Goal: Task Accomplishment & Management: Manage account settings

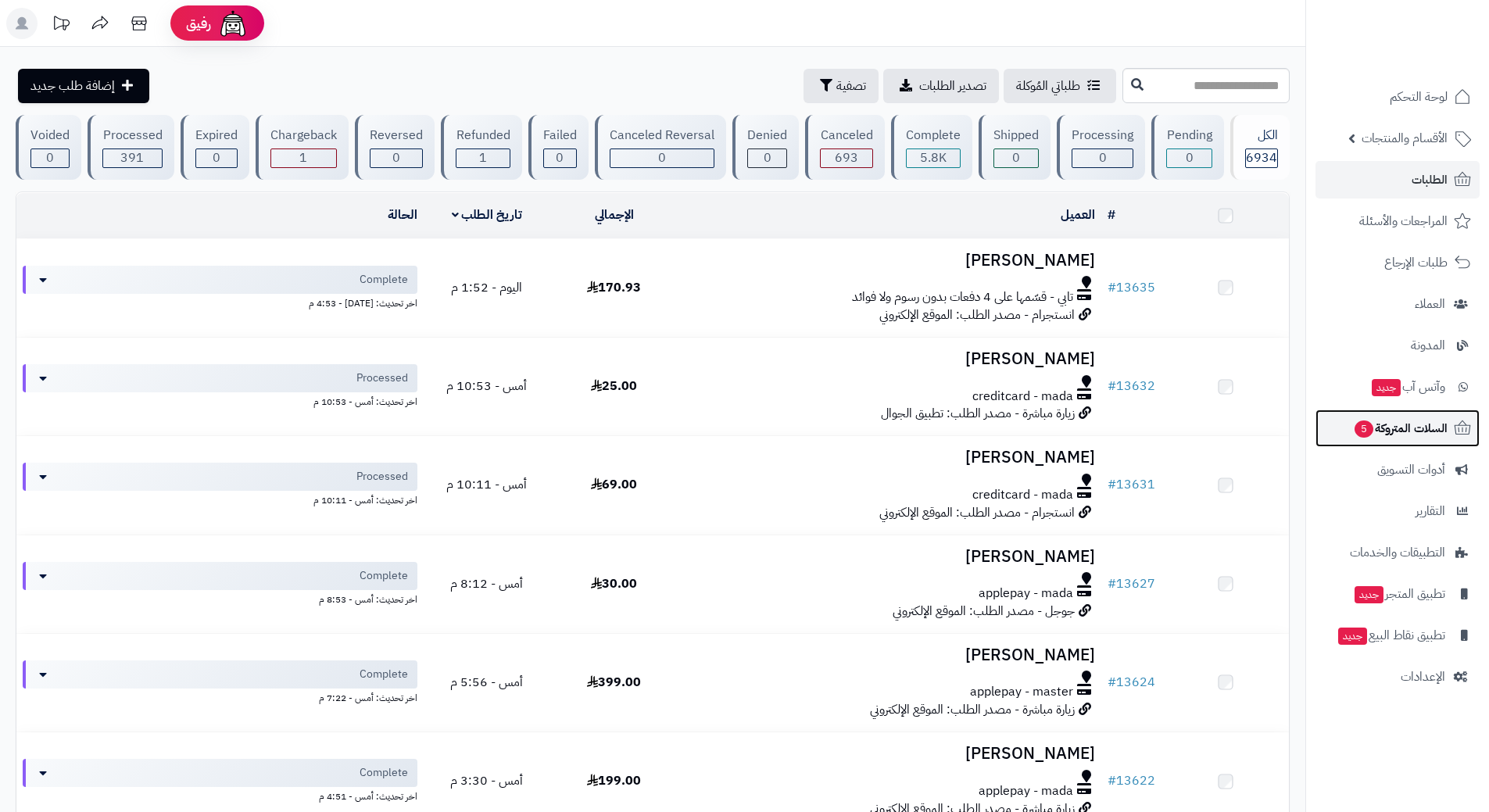
click at [1350, 416] on link "السلات المتروكة 5" at bounding box center [1398, 428] width 164 height 37
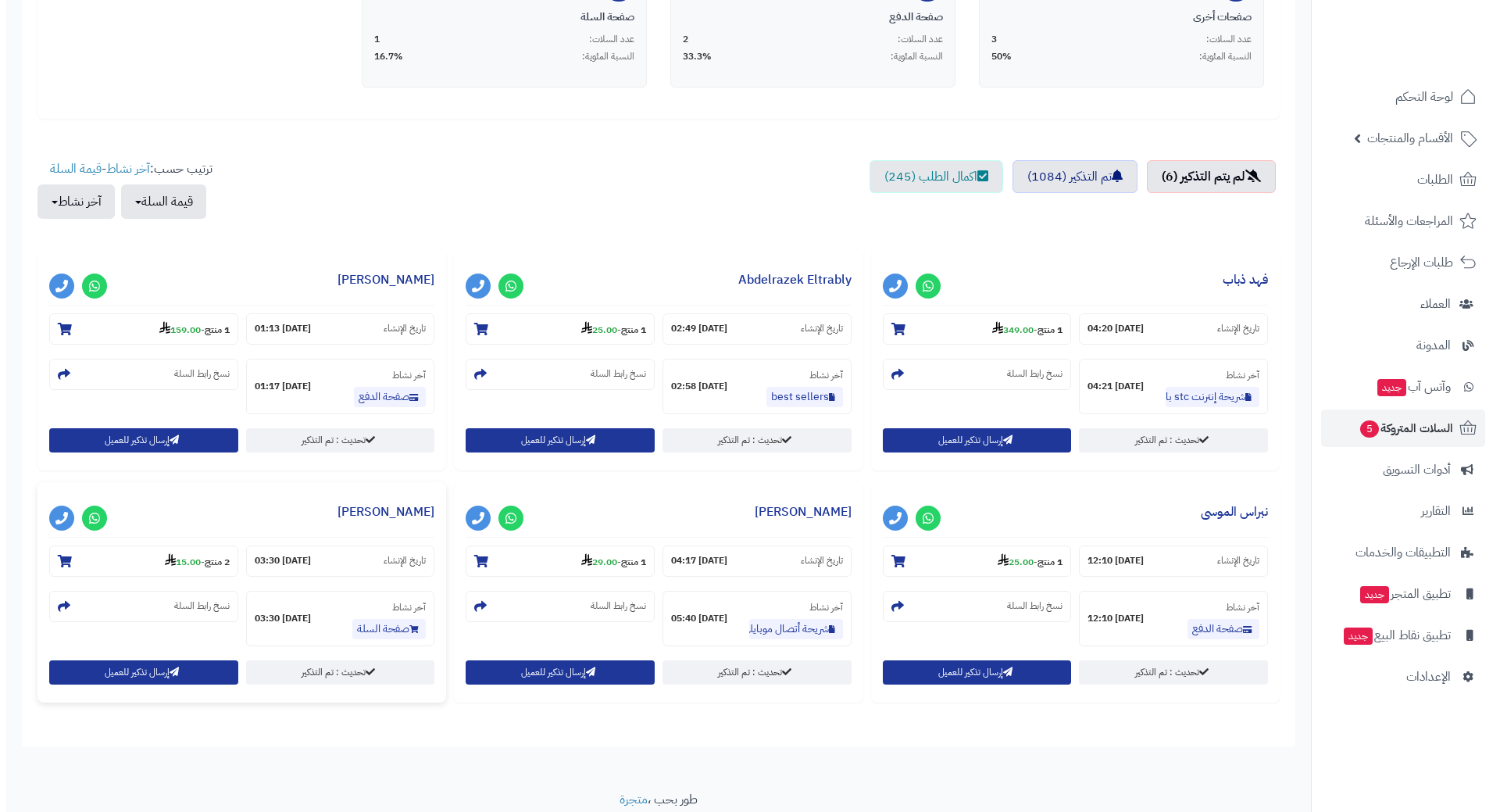
scroll to position [468, 0]
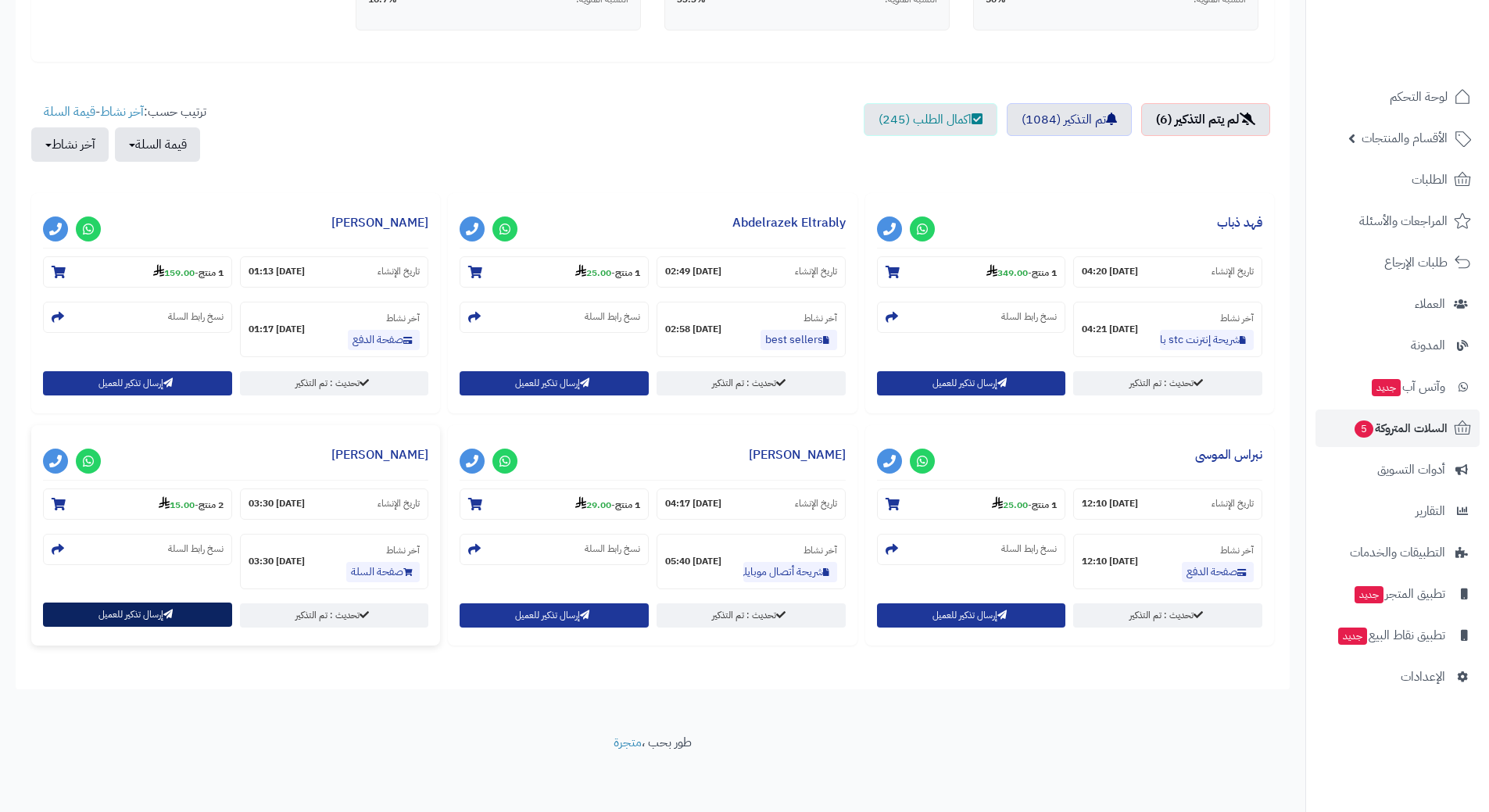
click at [133, 620] on button "إرسال تذكير للعميل" at bounding box center [137, 614] width 189 height 24
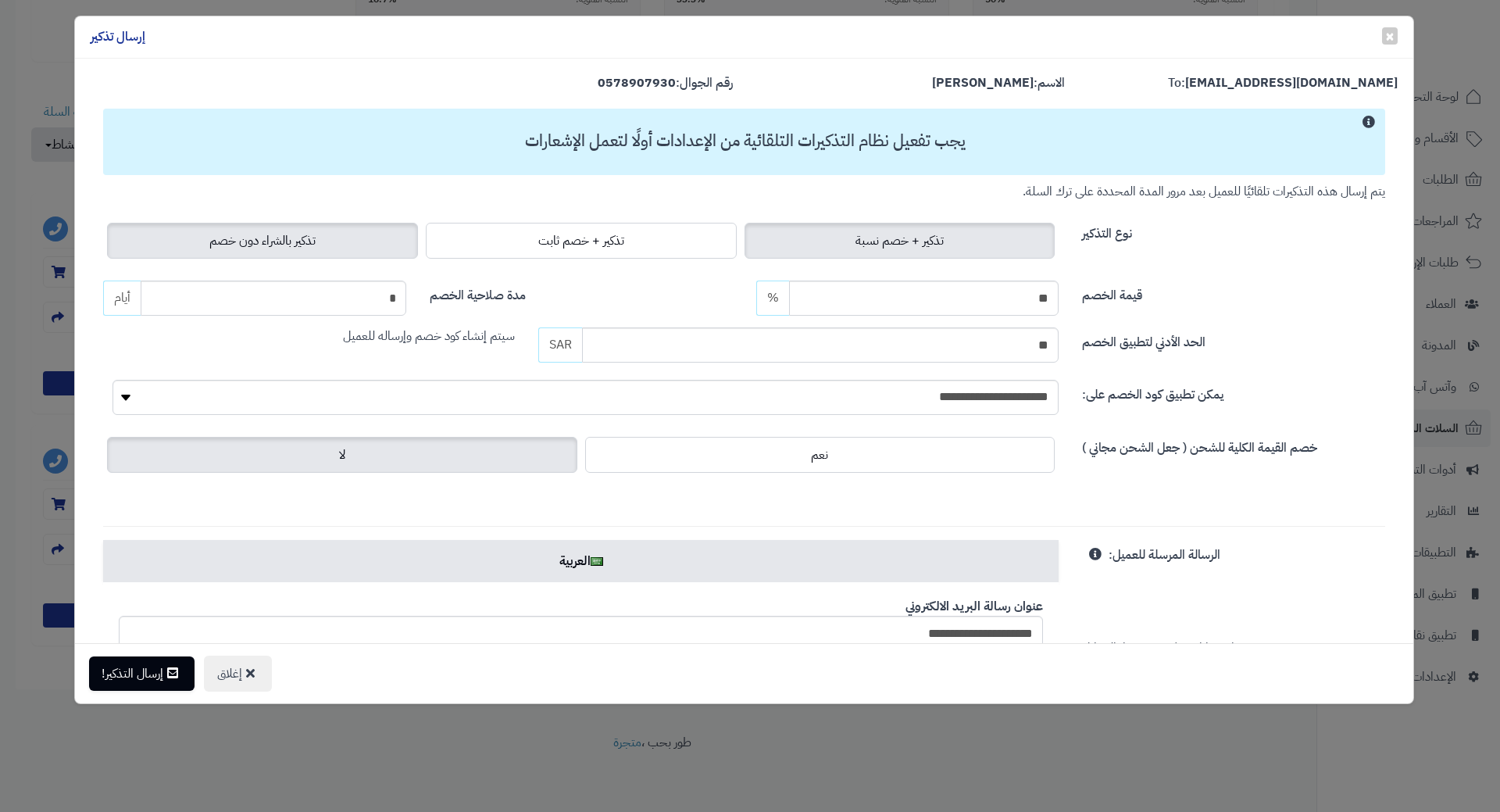
click at [236, 239] on span "تذكير بالشراء دون خصم" at bounding box center [262, 240] width 106 height 19
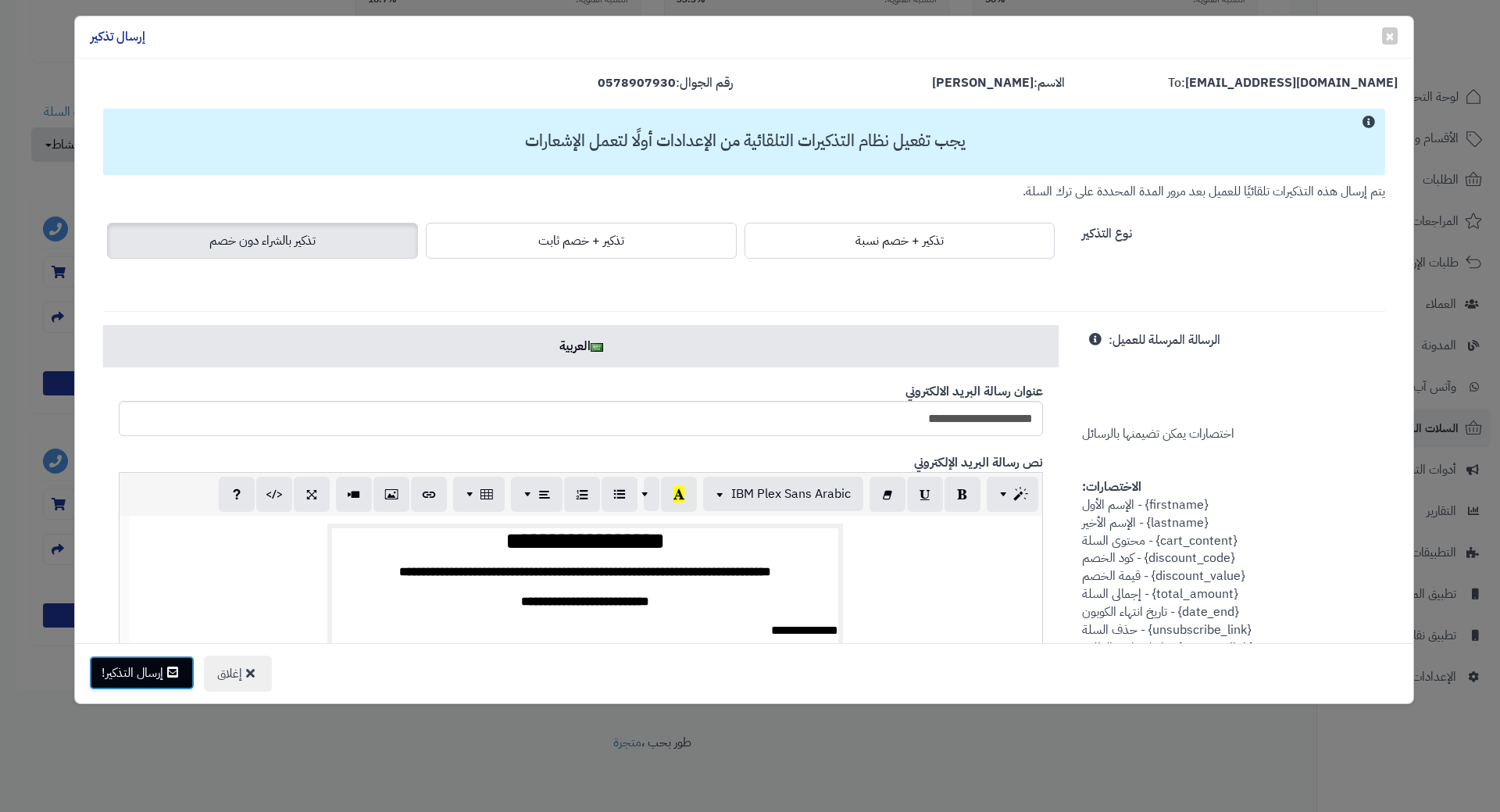
click at [127, 684] on button "إرسال التذكير!" at bounding box center [142, 673] width 105 height 35
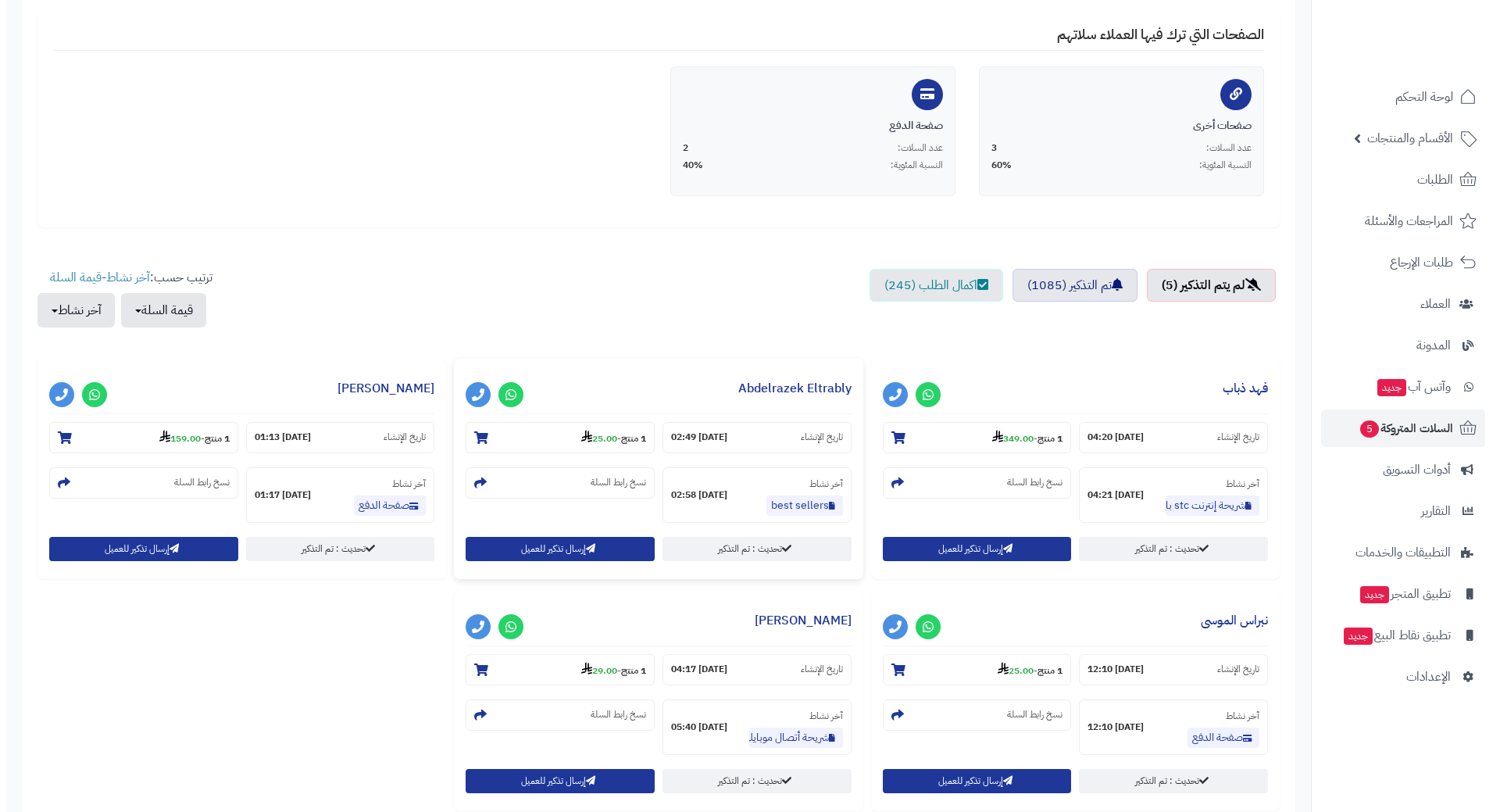
scroll to position [313, 0]
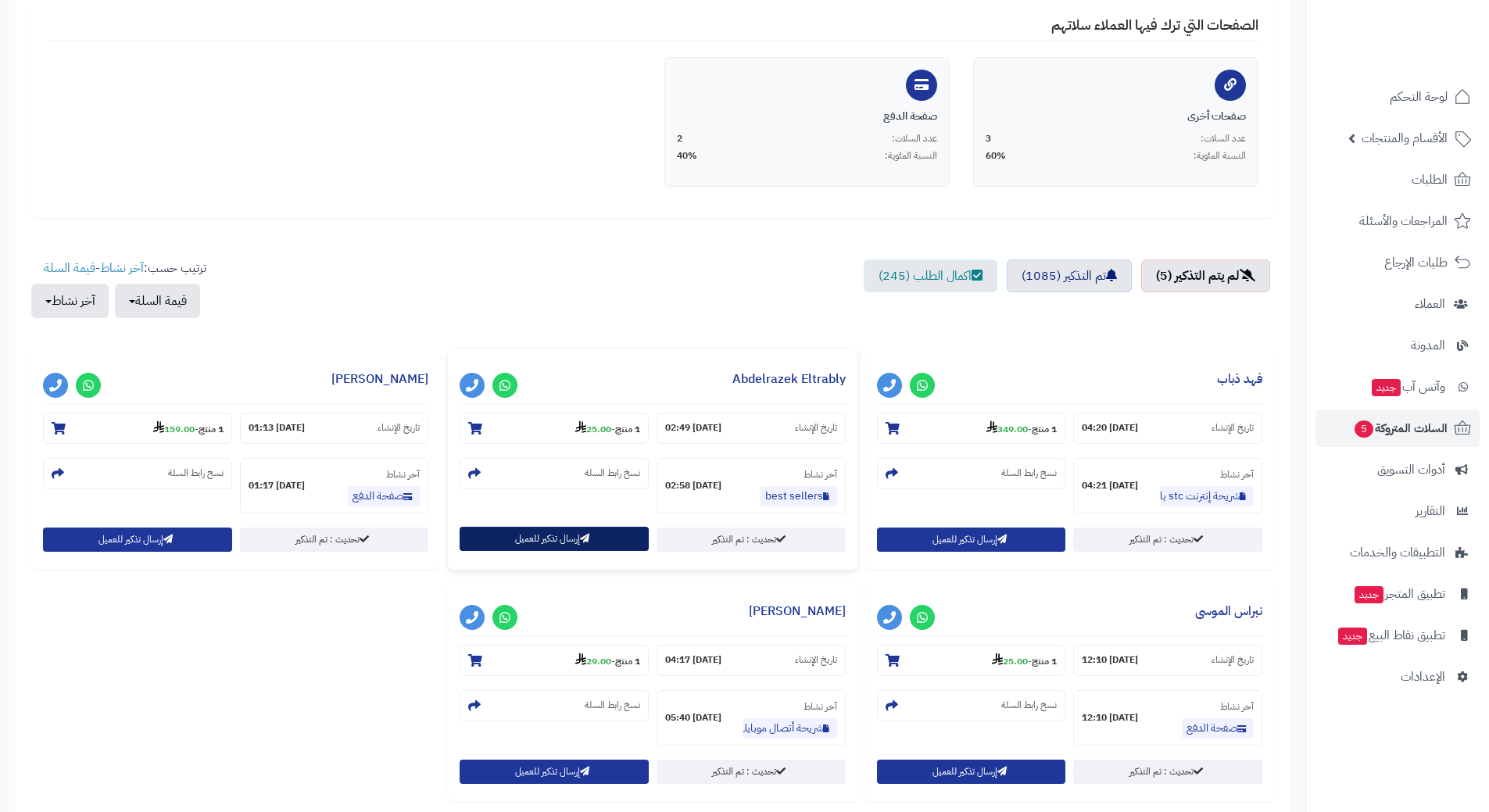
click at [548, 536] on button "إرسال تذكير للعميل" at bounding box center [554, 538] width 189 height 24
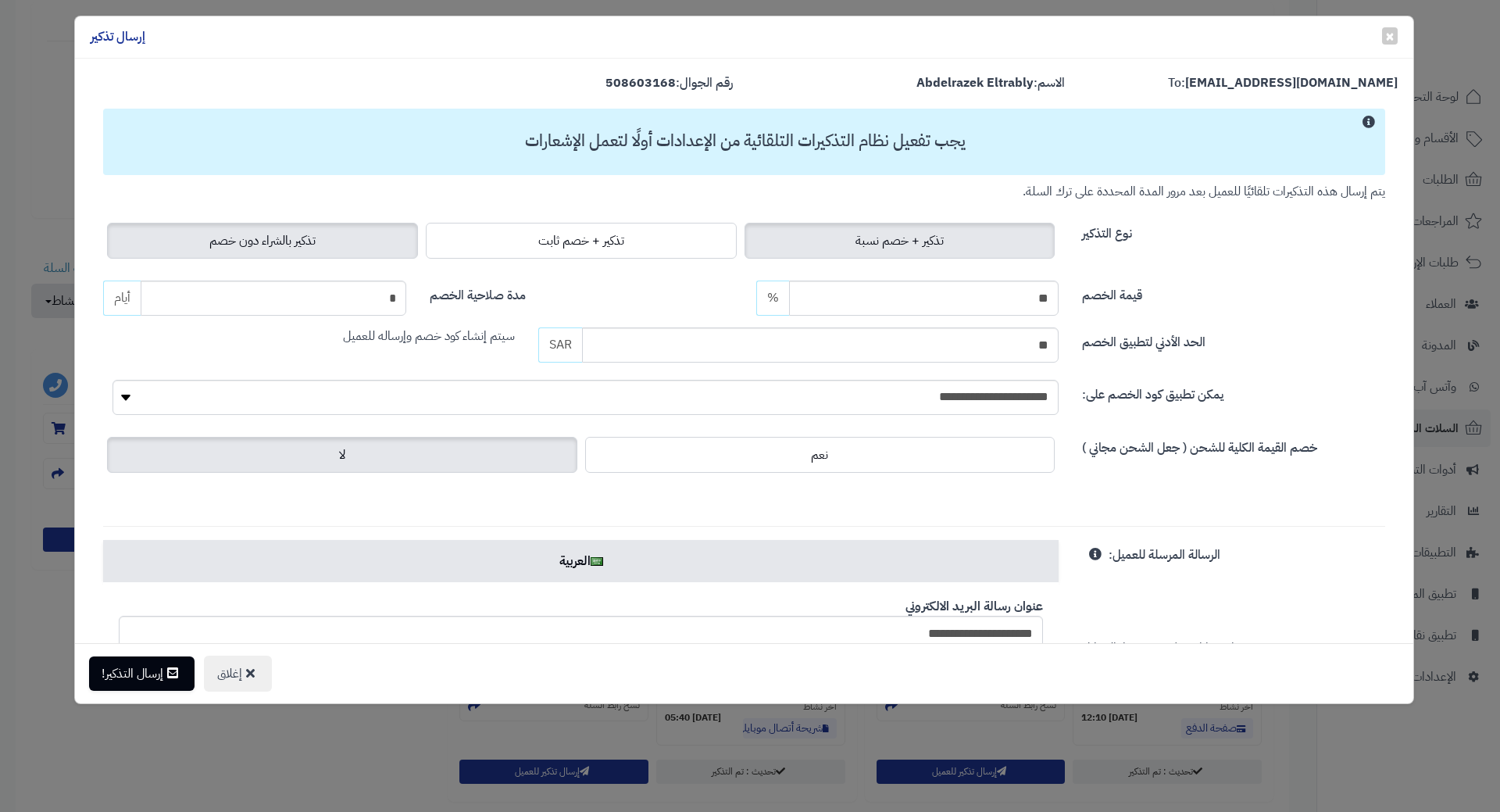
click at [248, 243] on span "تذكير بالشراء دون خصم" at bounding box center [262, 240] width 106 height 19
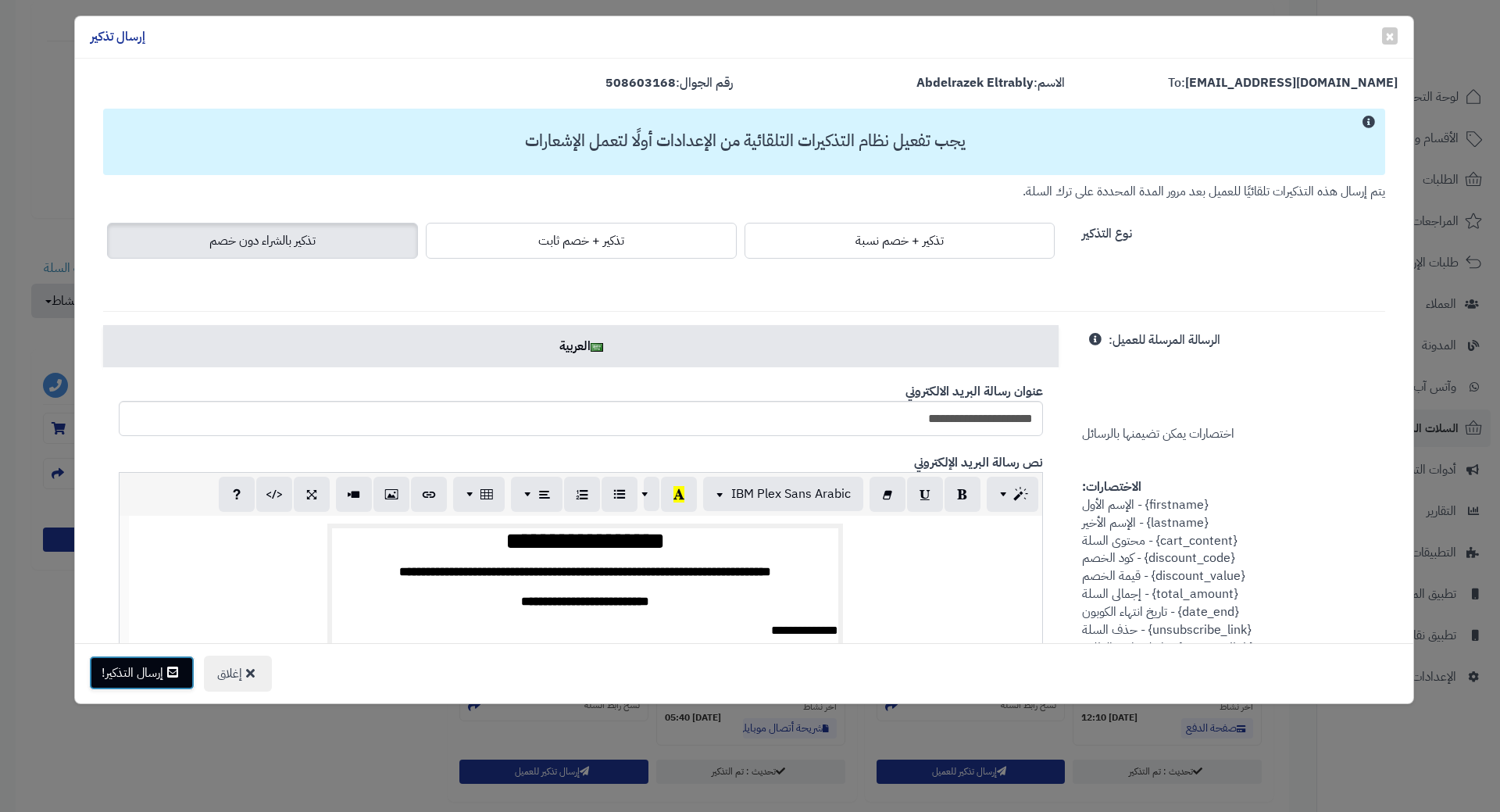
click at [133, 670] on button "إرسال التذكير!" at bounding box center [142, 673] width 105 height 35
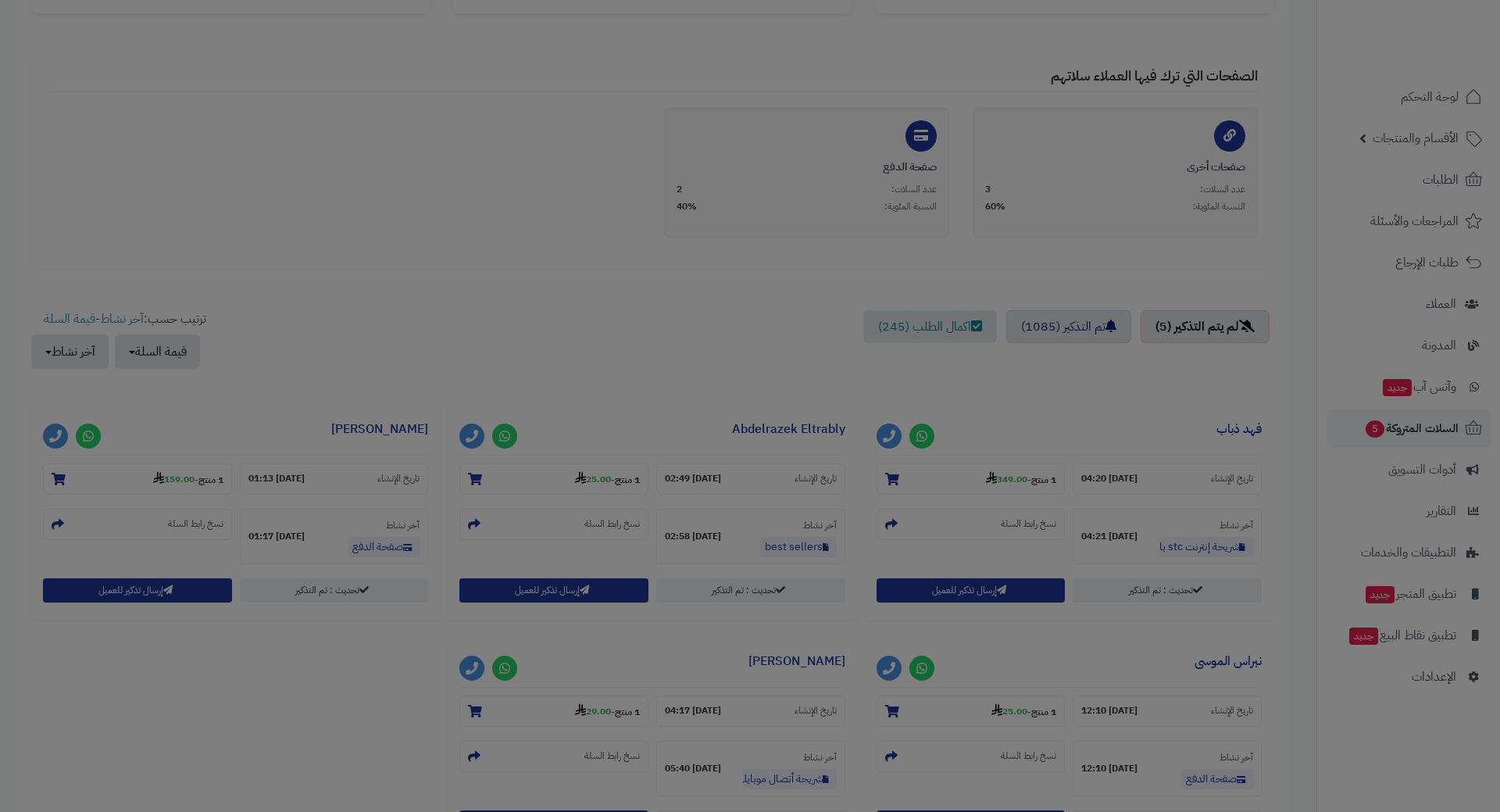
scroll to position [363, 0]
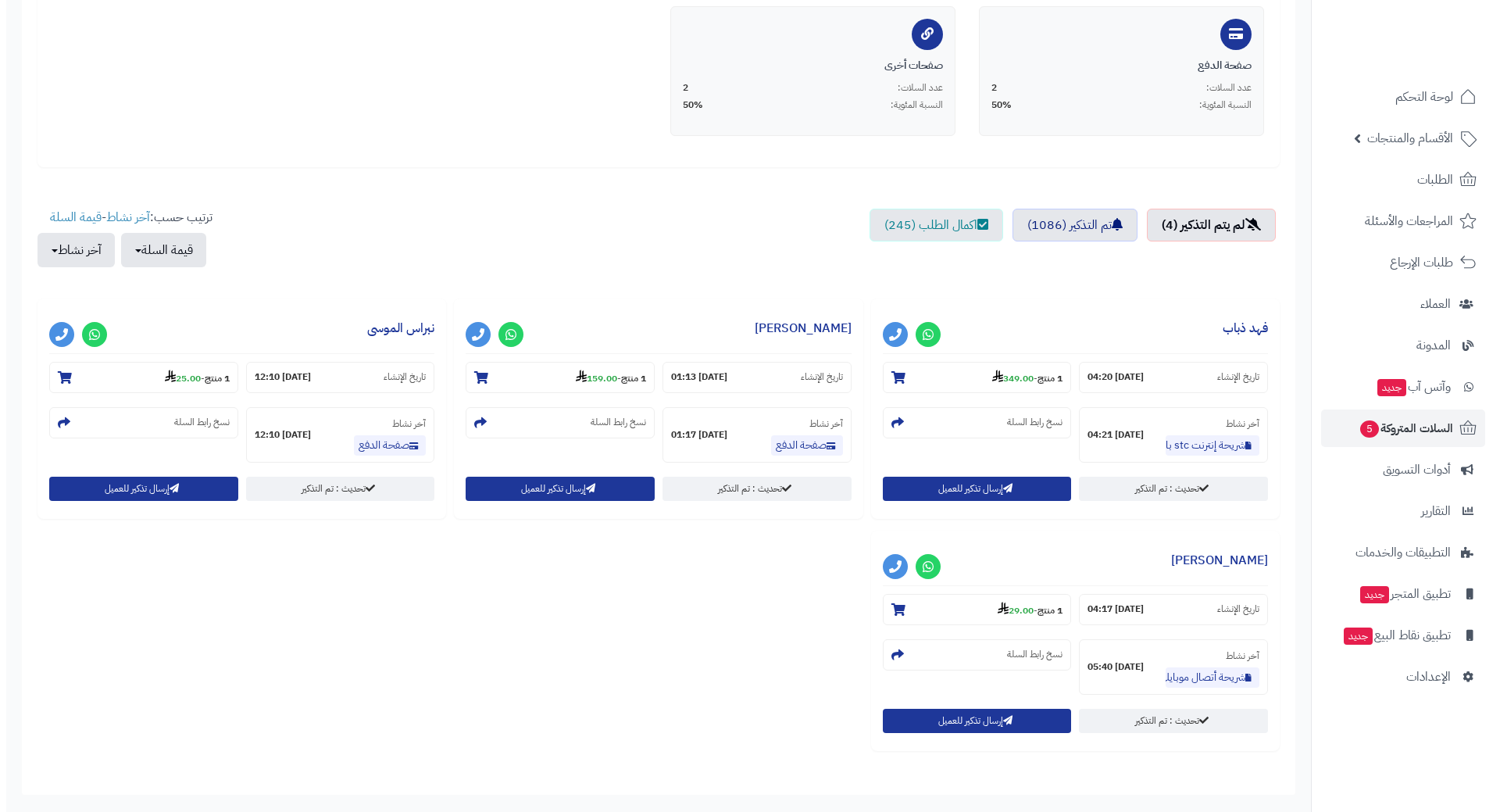
scroll to position [468, 0]
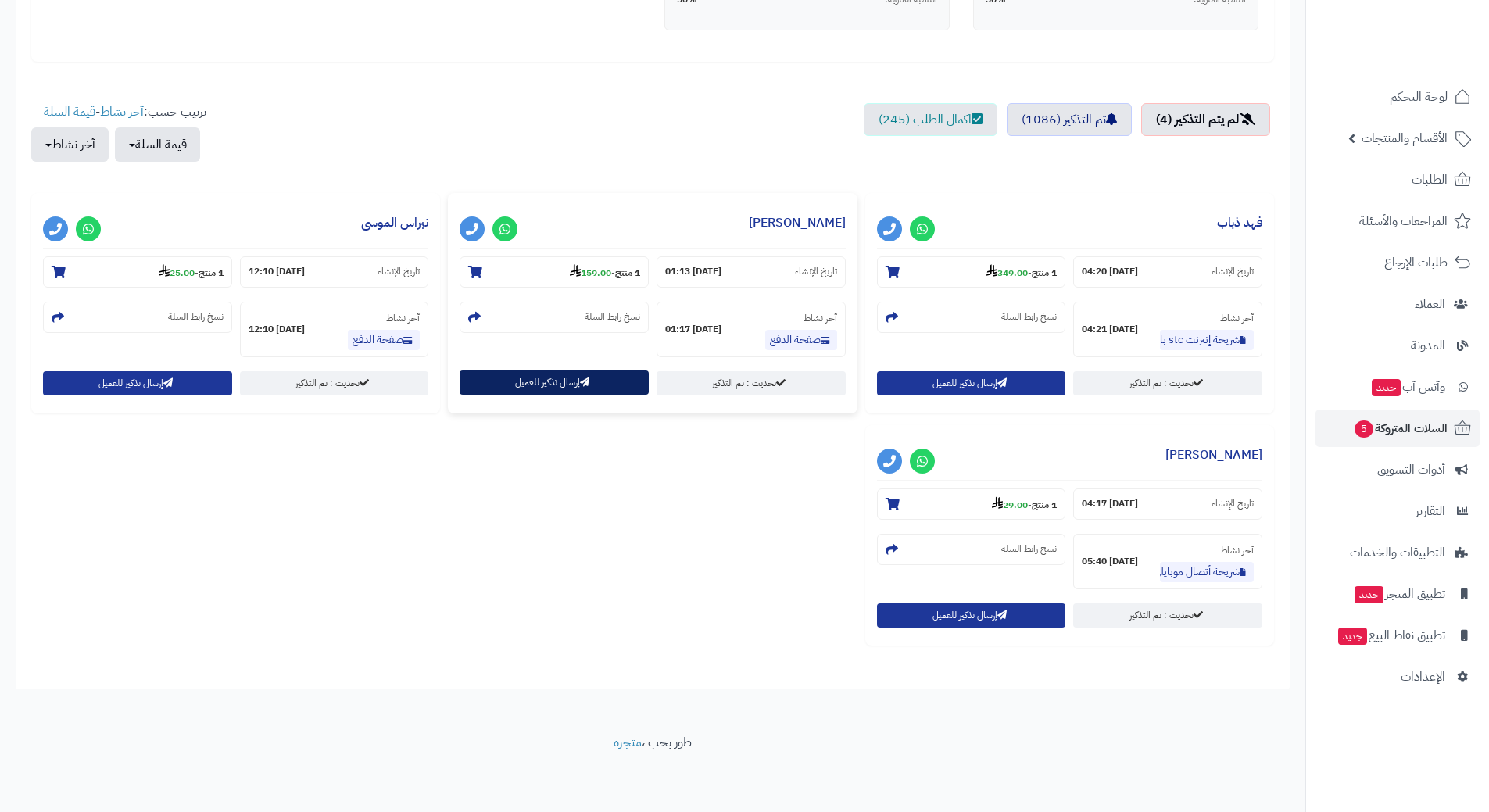
click at [561, 387] on button "إرسال تذكير للعميل" at bounding box center [554, 382] width 189 height 24
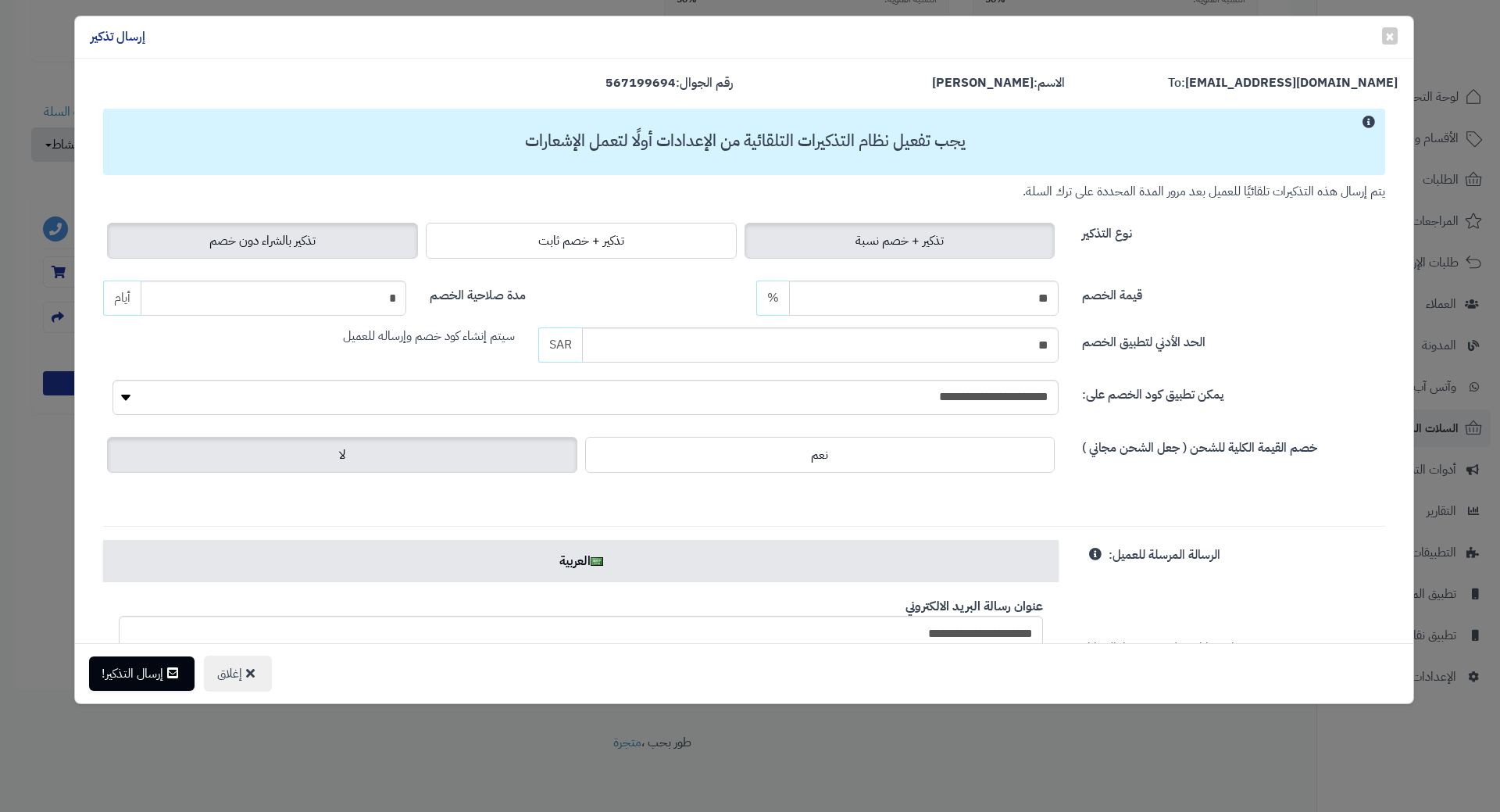
click at [195, 243] on label "تذكير بالشراء دون خصم" at bounding box center [262, 240] width 311 height 36
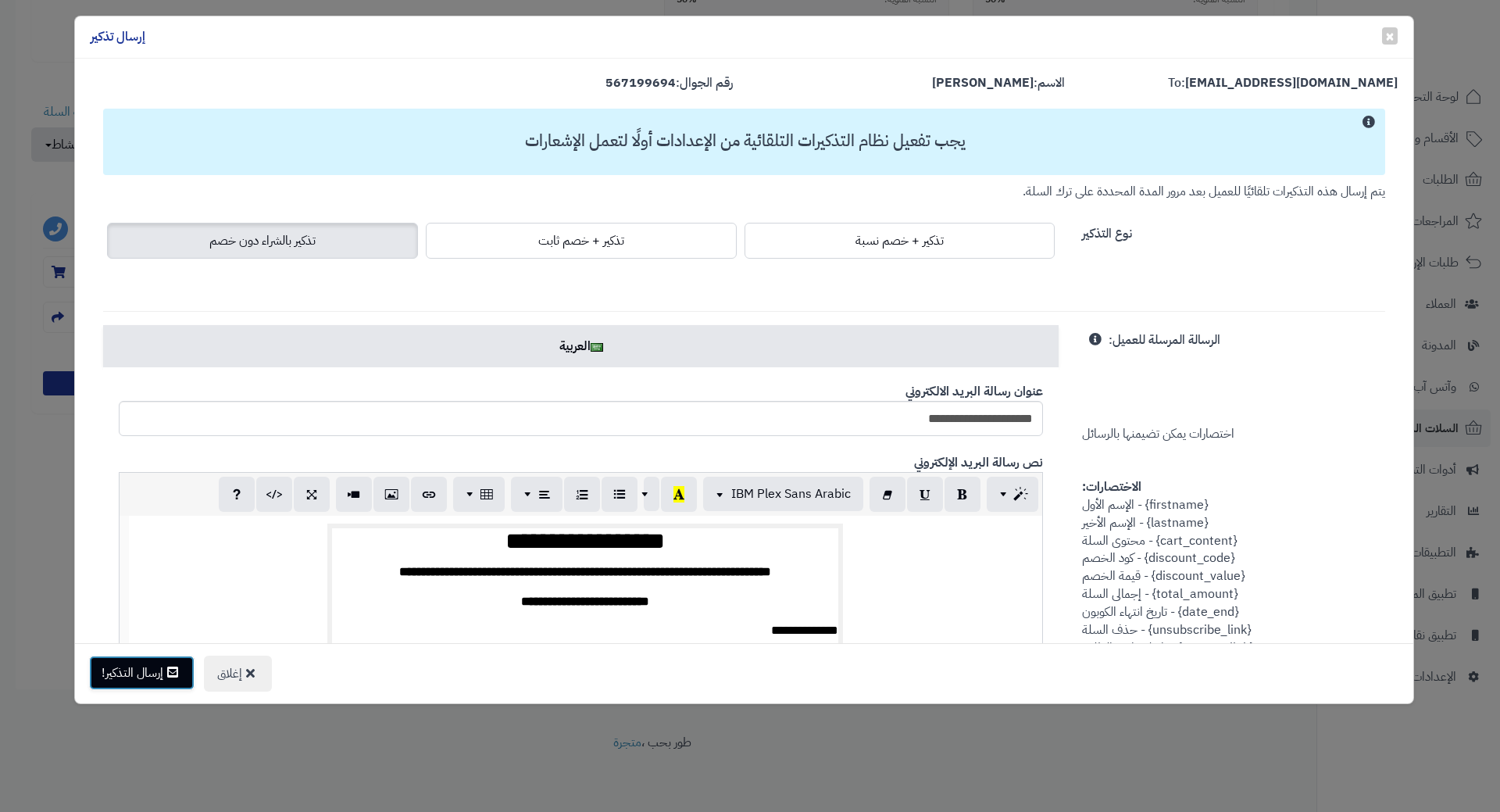
click at [128, 674] on button "إرسال التذكير!" at bounding box center [142, 673] width 105 height 35
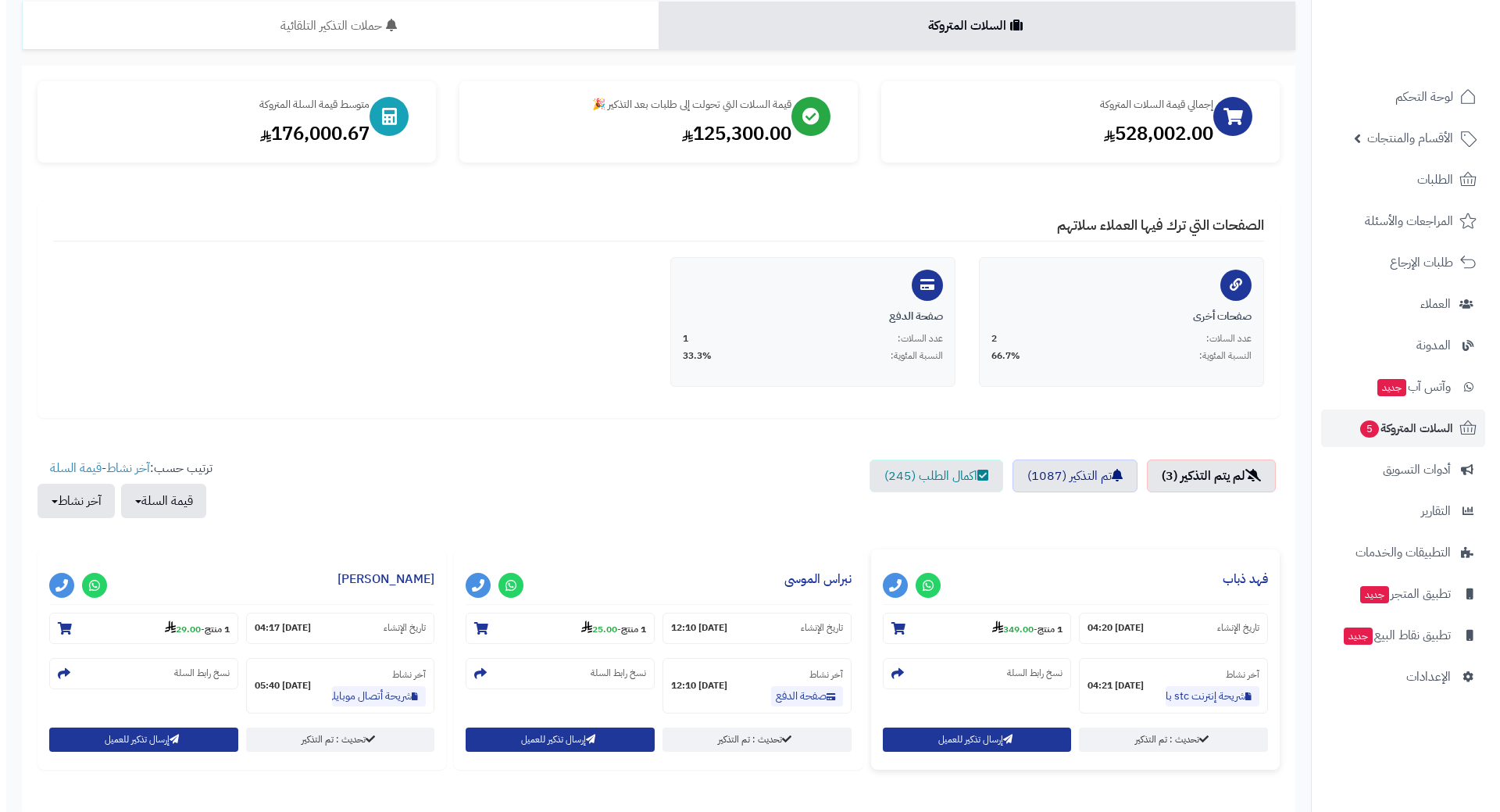
scroll to position [237, 0]
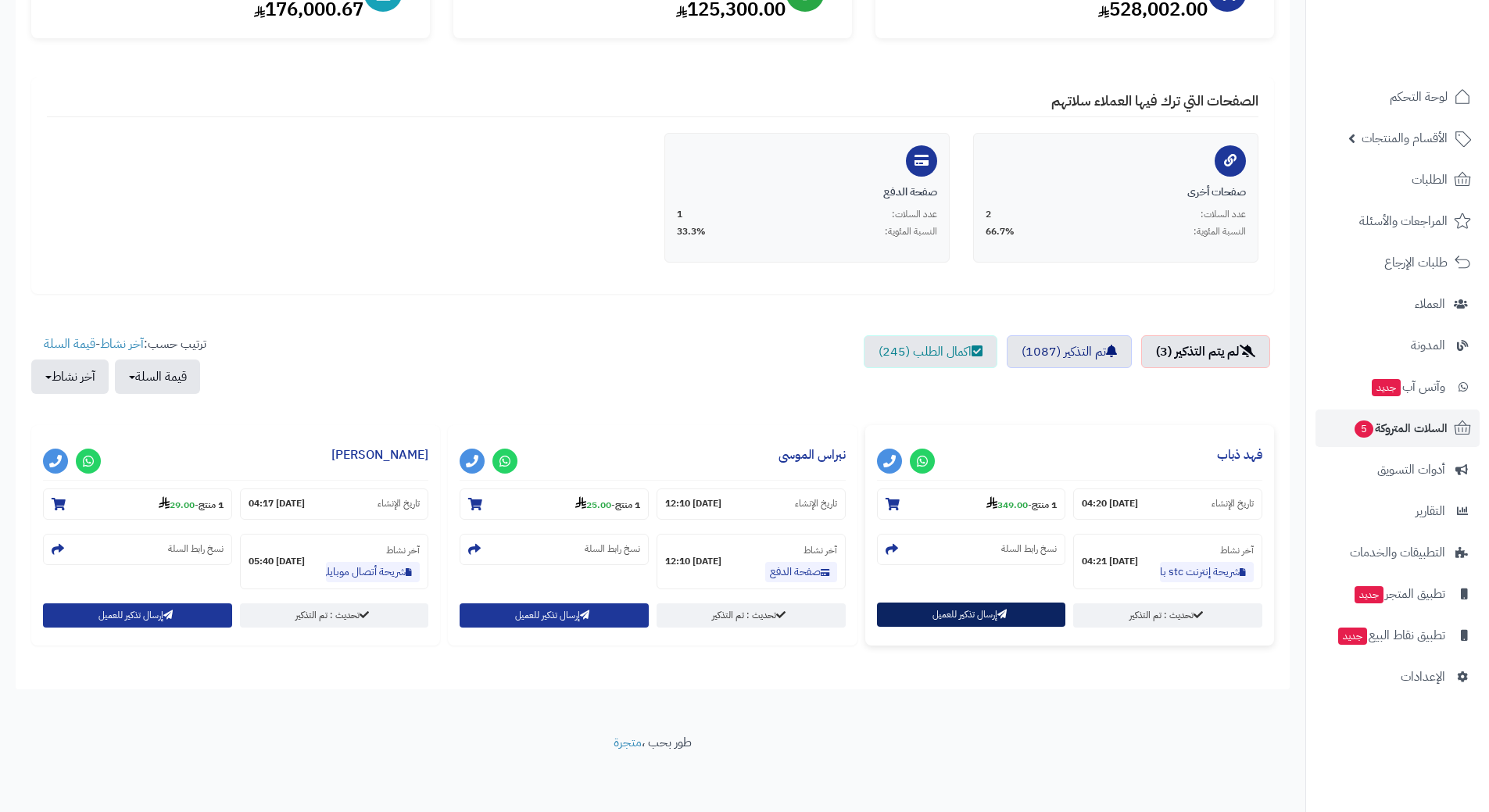
click at [895, 615] on button "إرسال تذكير للعميل" at bounding box center [971, 614] width 189 height 24
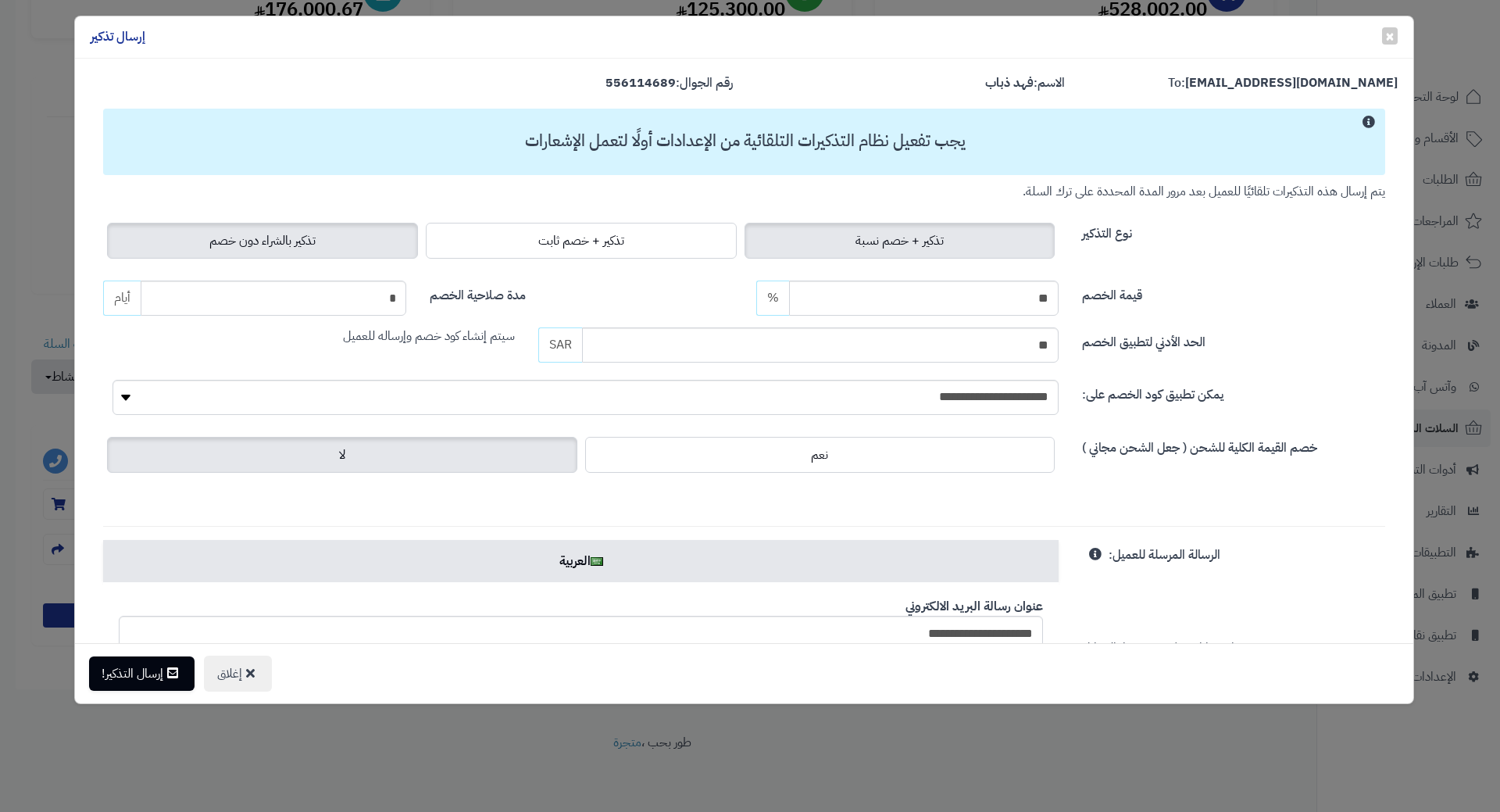
drag, startPoint x: 315, startPoint y: 232, endPoint x: 306, endPoint y: 232, distance: 9.0
click at [315, 232] on span "تذكير بالشراء دون خصم" at bounding box center [262, 240] width 106 height 19
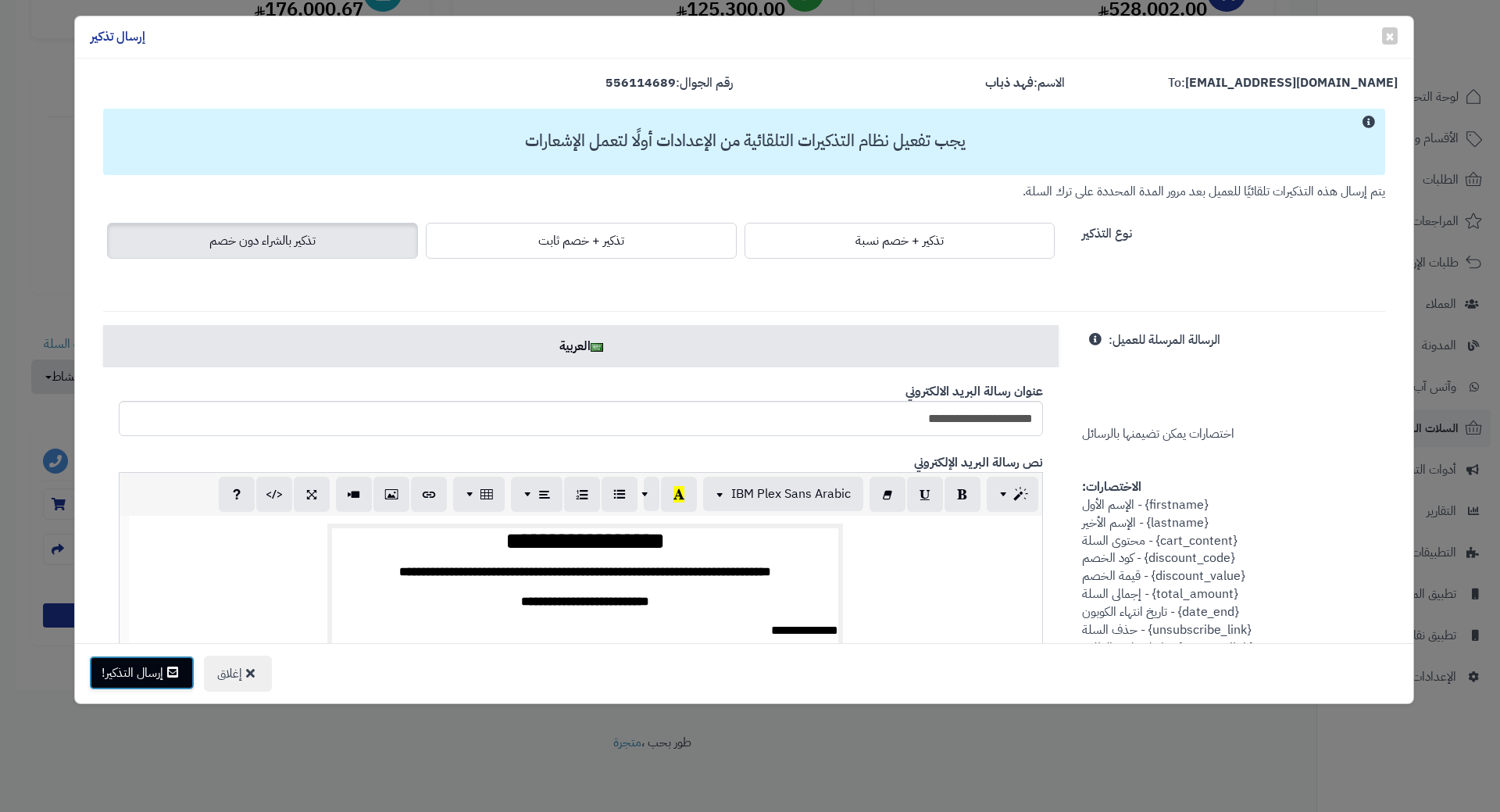
click at [176, 675] on icon at bounding box center [172, 671] width 11 height 12
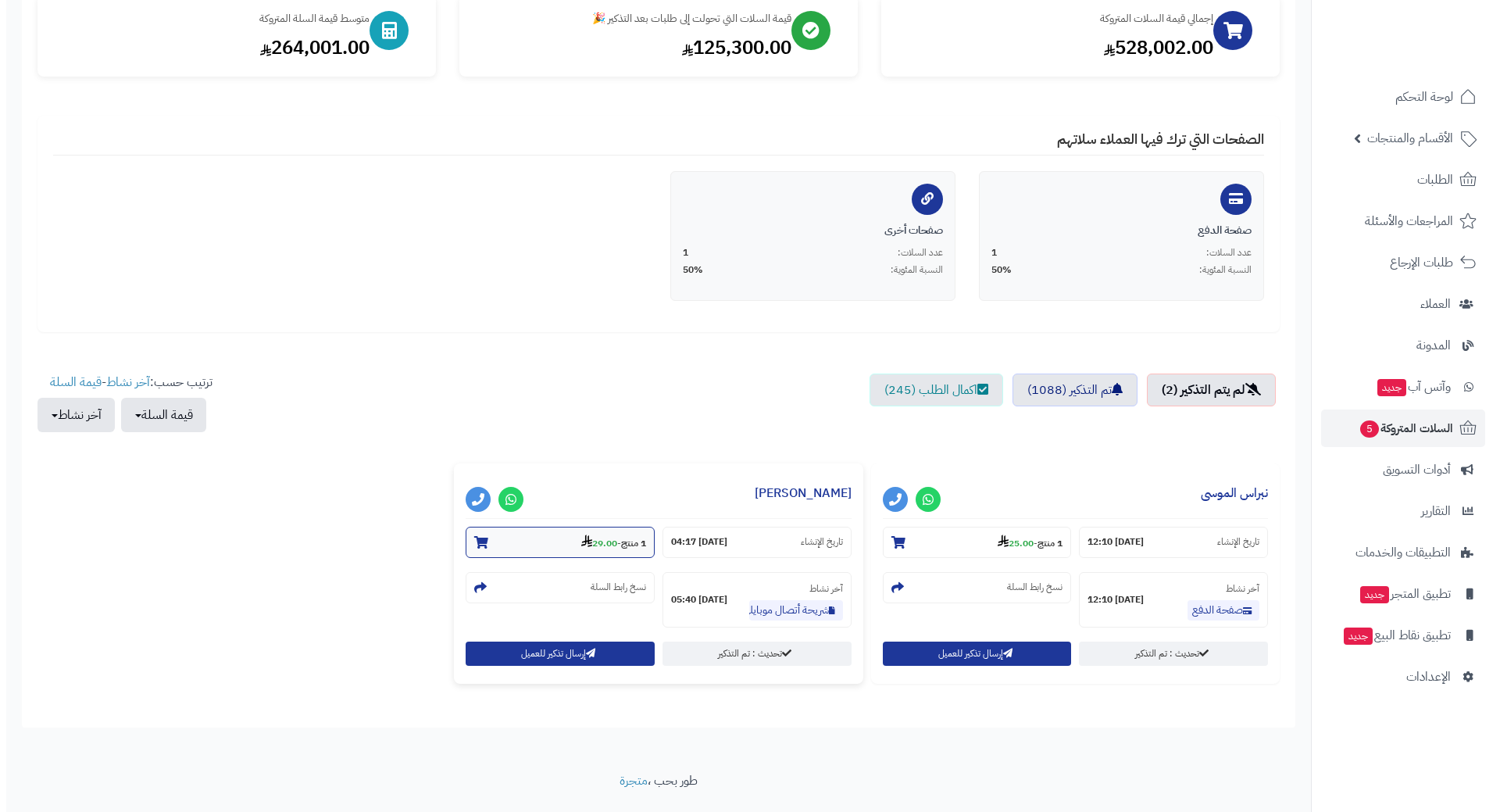
scroll to position [237, 0]
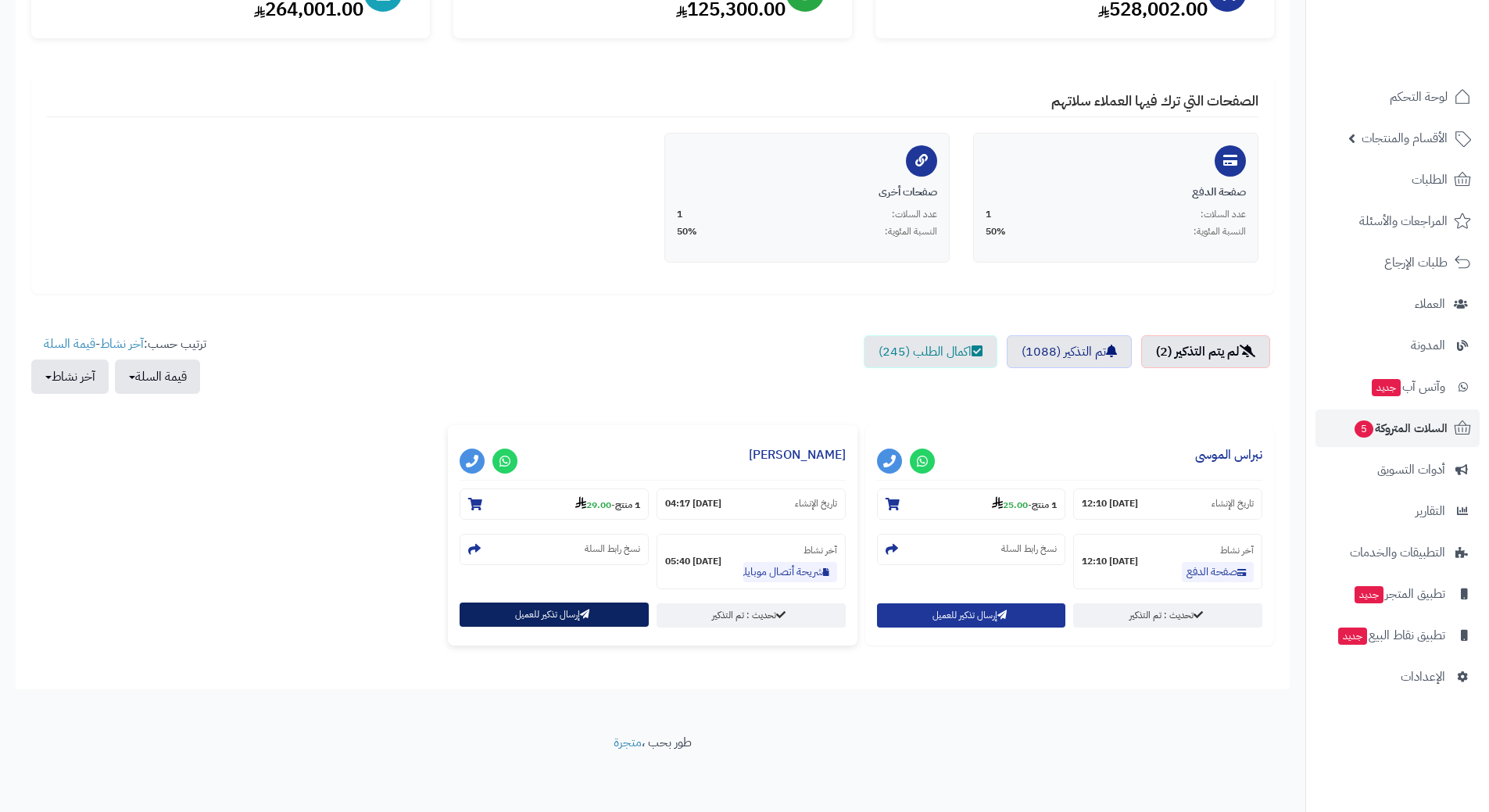
click at [496, 614] on button "إرسال تذكير للعميل" at bounding box center [554, 614] width 189 height 24
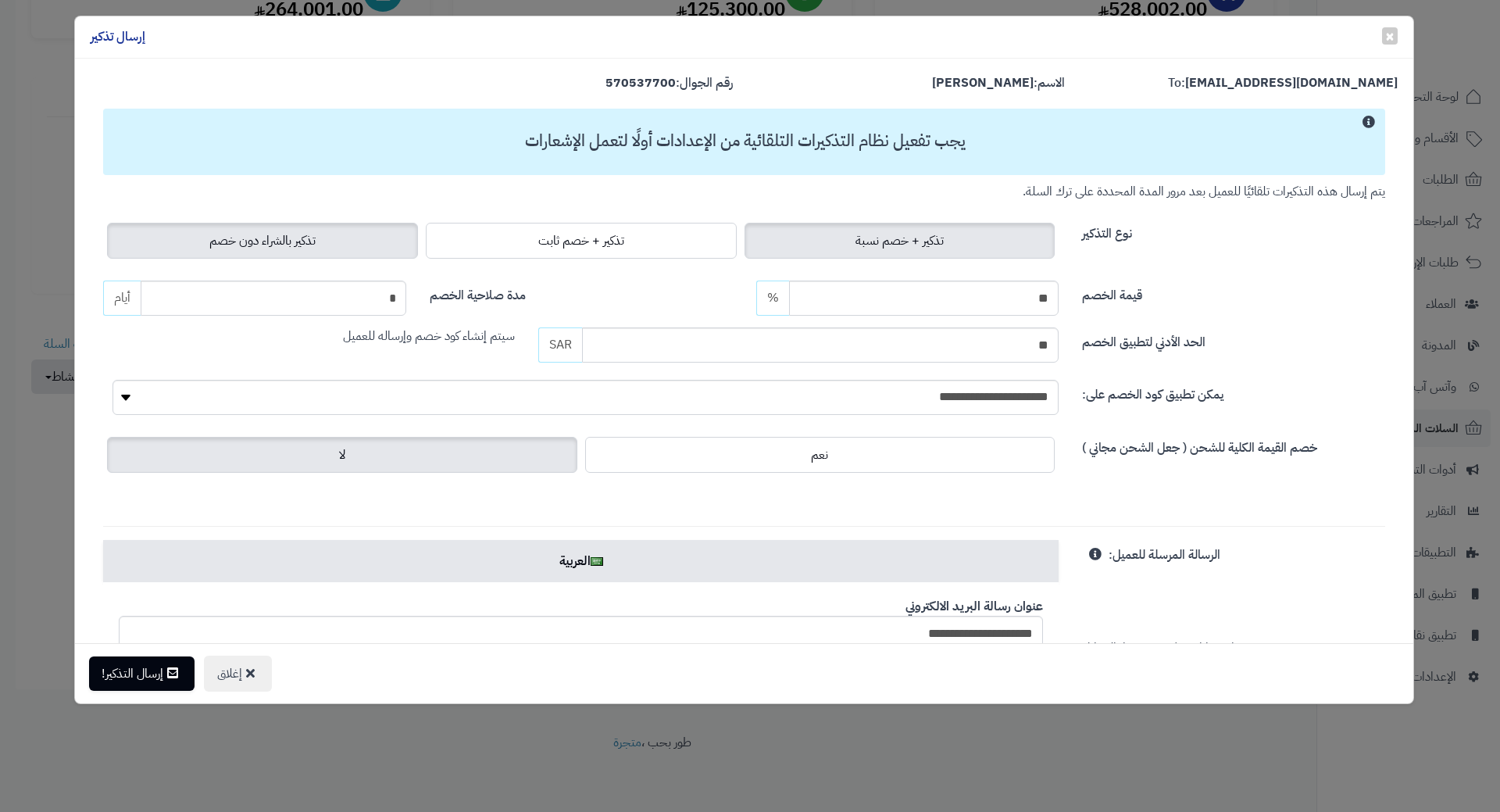
click at [315, 242] on span "تذكير بالشراء دون خصم" at bounding box center [262, 240] width 106 height 19
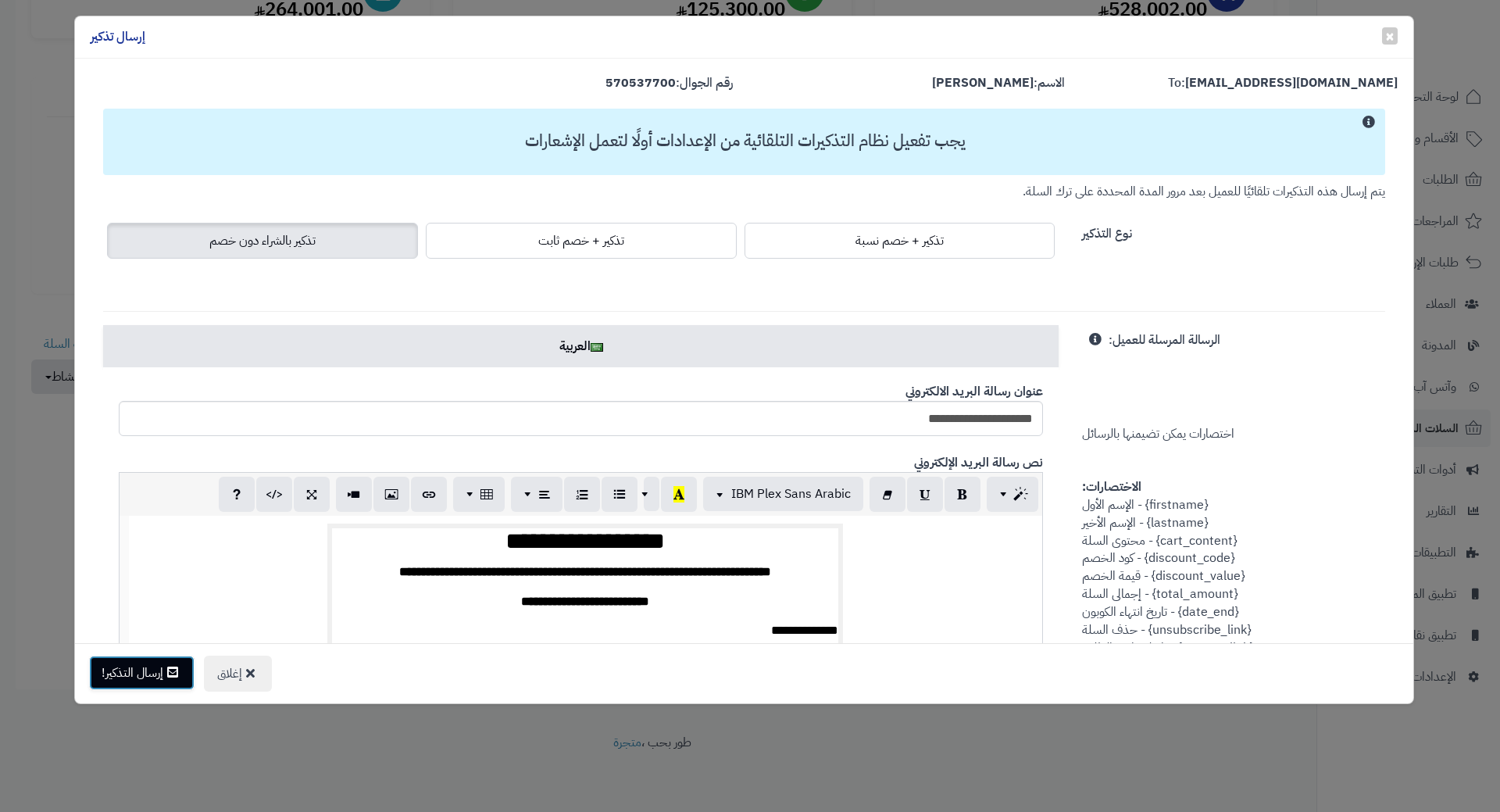
click at [175, 680] on button "إرسال التذكير!" at bounding box center [142, 673] width 105 height 35
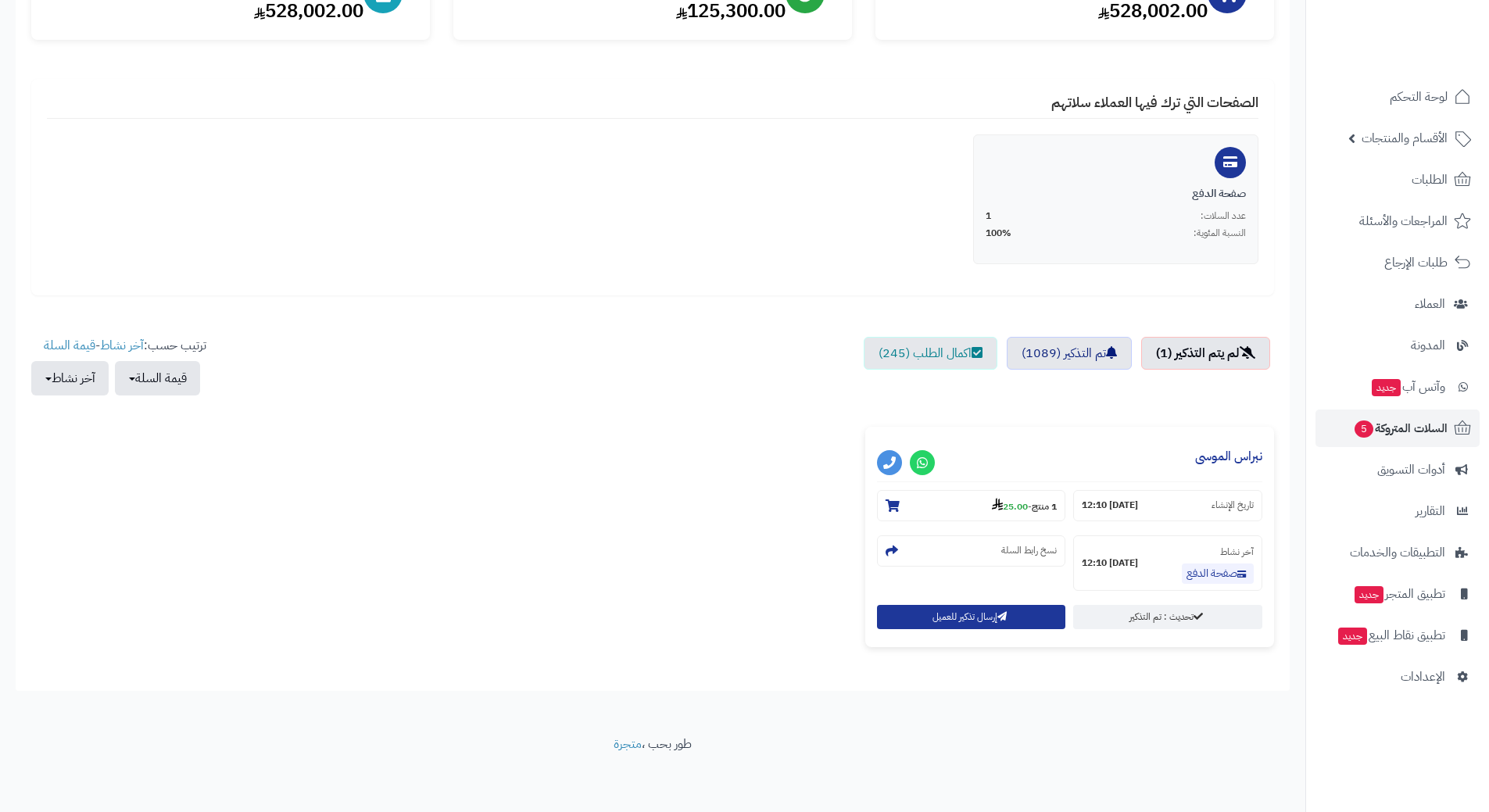
scroll to position [237, 0]
click at [890, 627] on div "إرسال تذكير للعميل" at bounding box center [971, 615] width 189 height 24
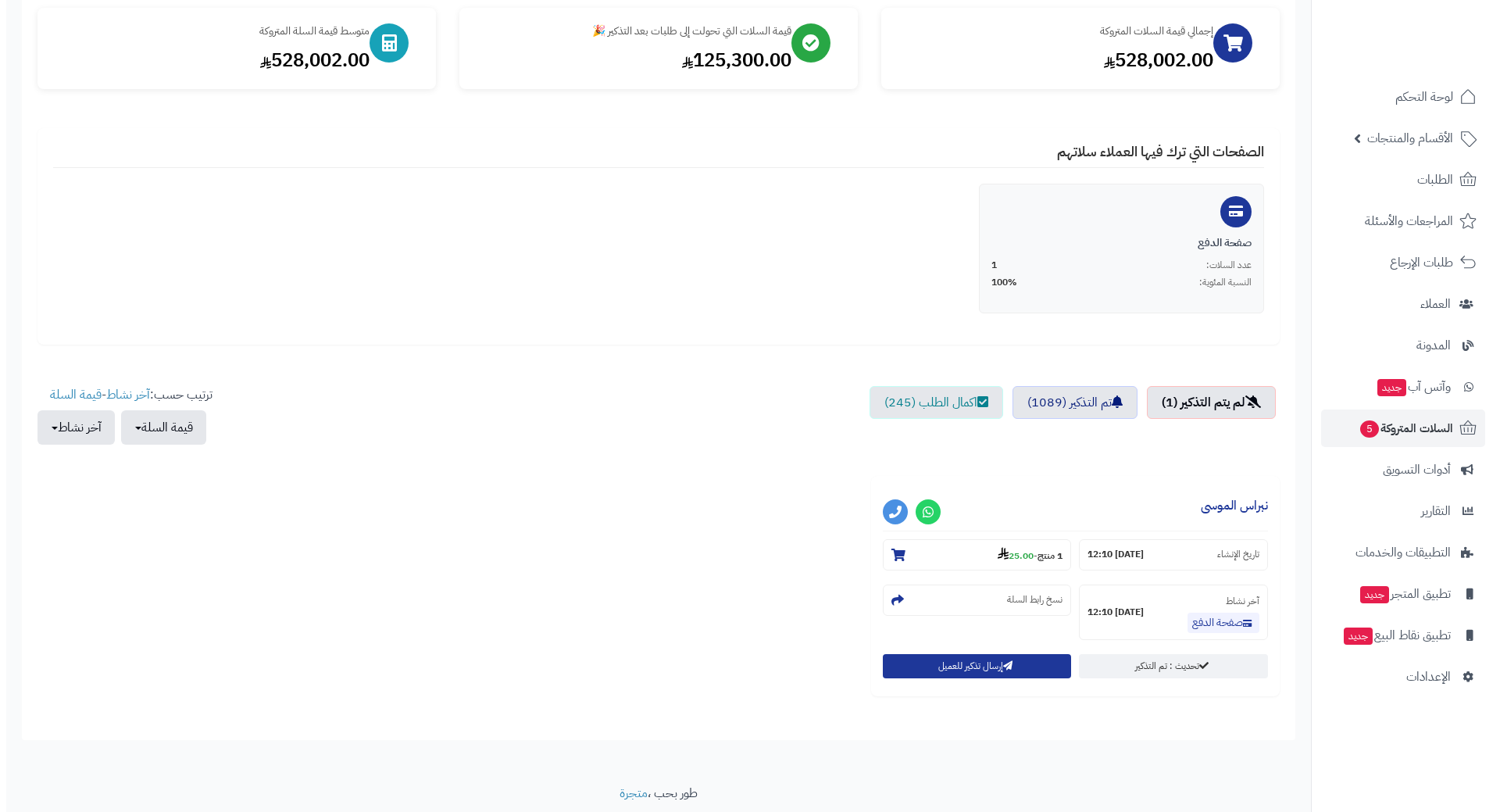
scroll to position [159, 0]
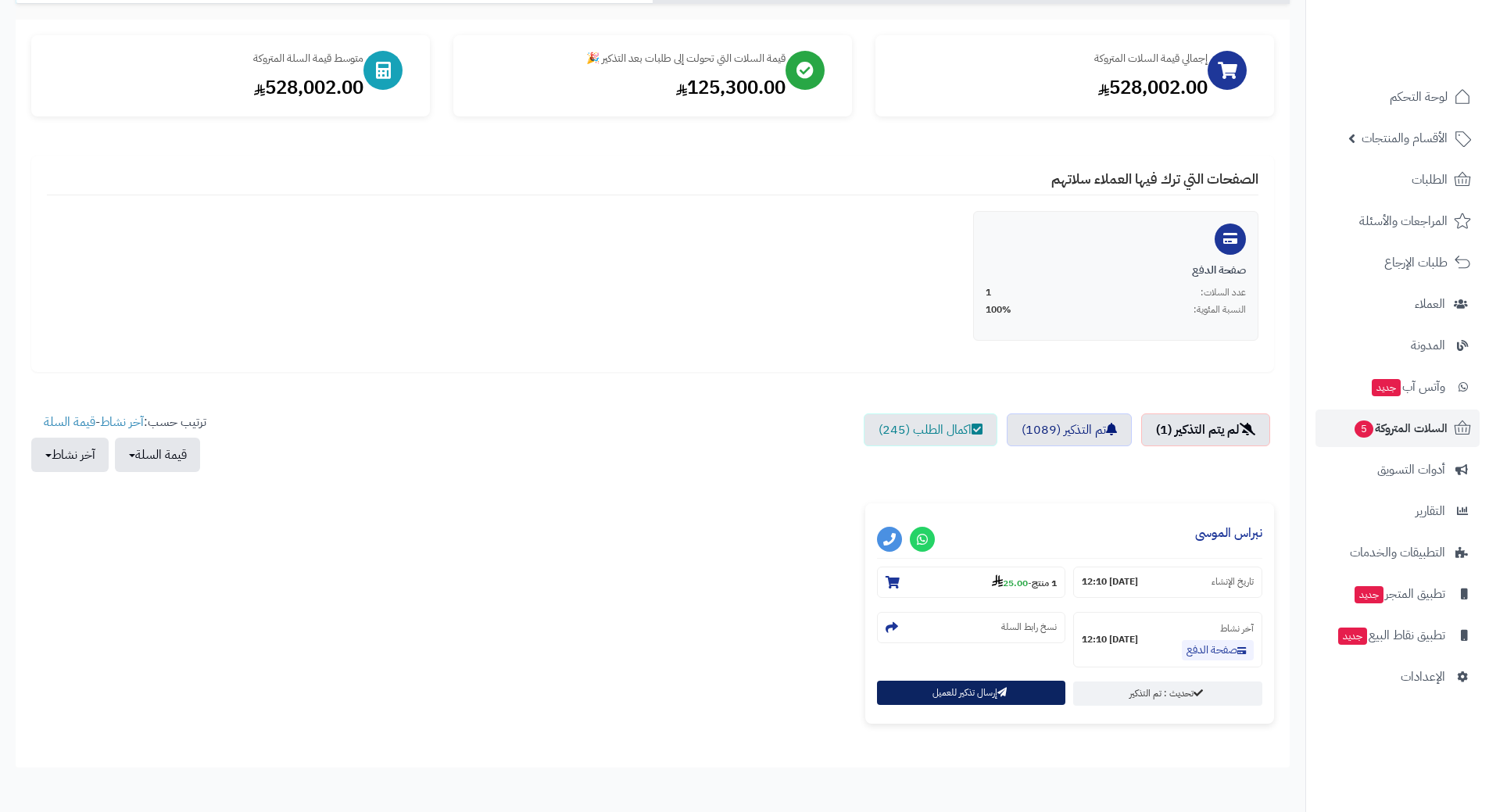
click at [925, 689] on button "إرسال تذكير للعميل" at bounding box center [971, 692] width 189 height 24
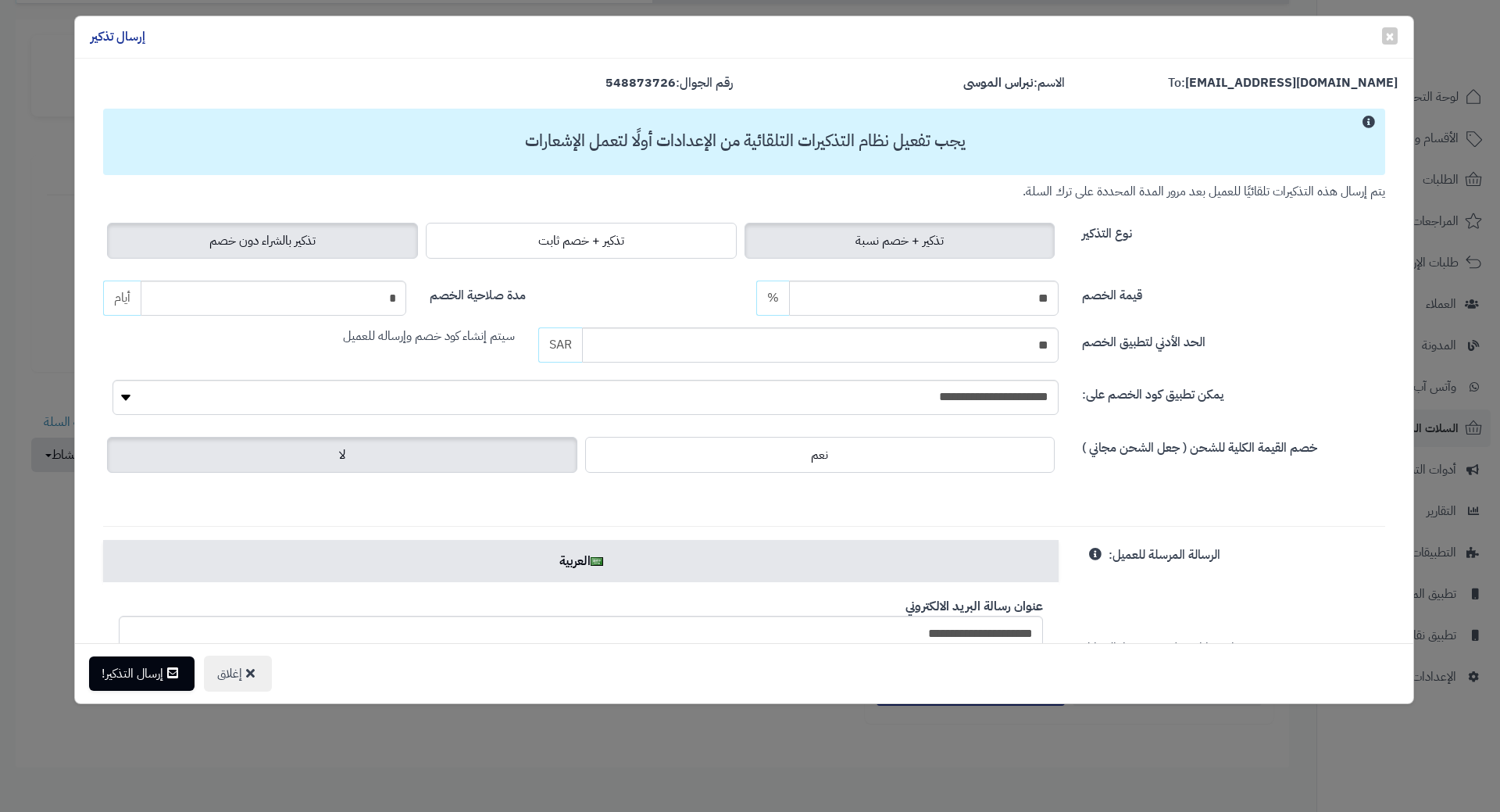
click at [238, 238] on span "تذكير بالشراء دون خصم" at bounding box center [262, 240] width 106 height 19
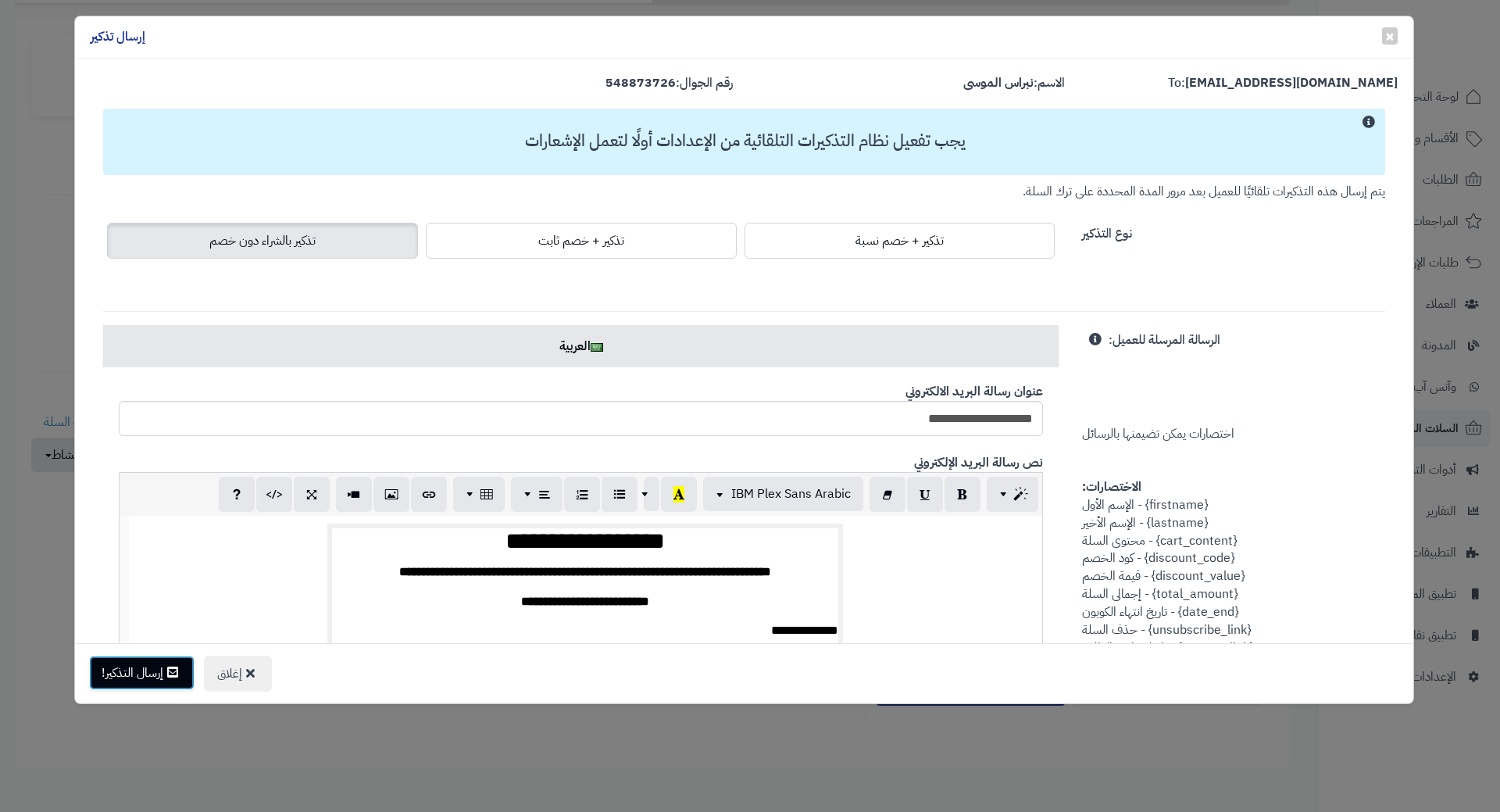
click at [149, 677] on button "إرسال التذكير!" at bounding box center [142, 673] width 105 height 35
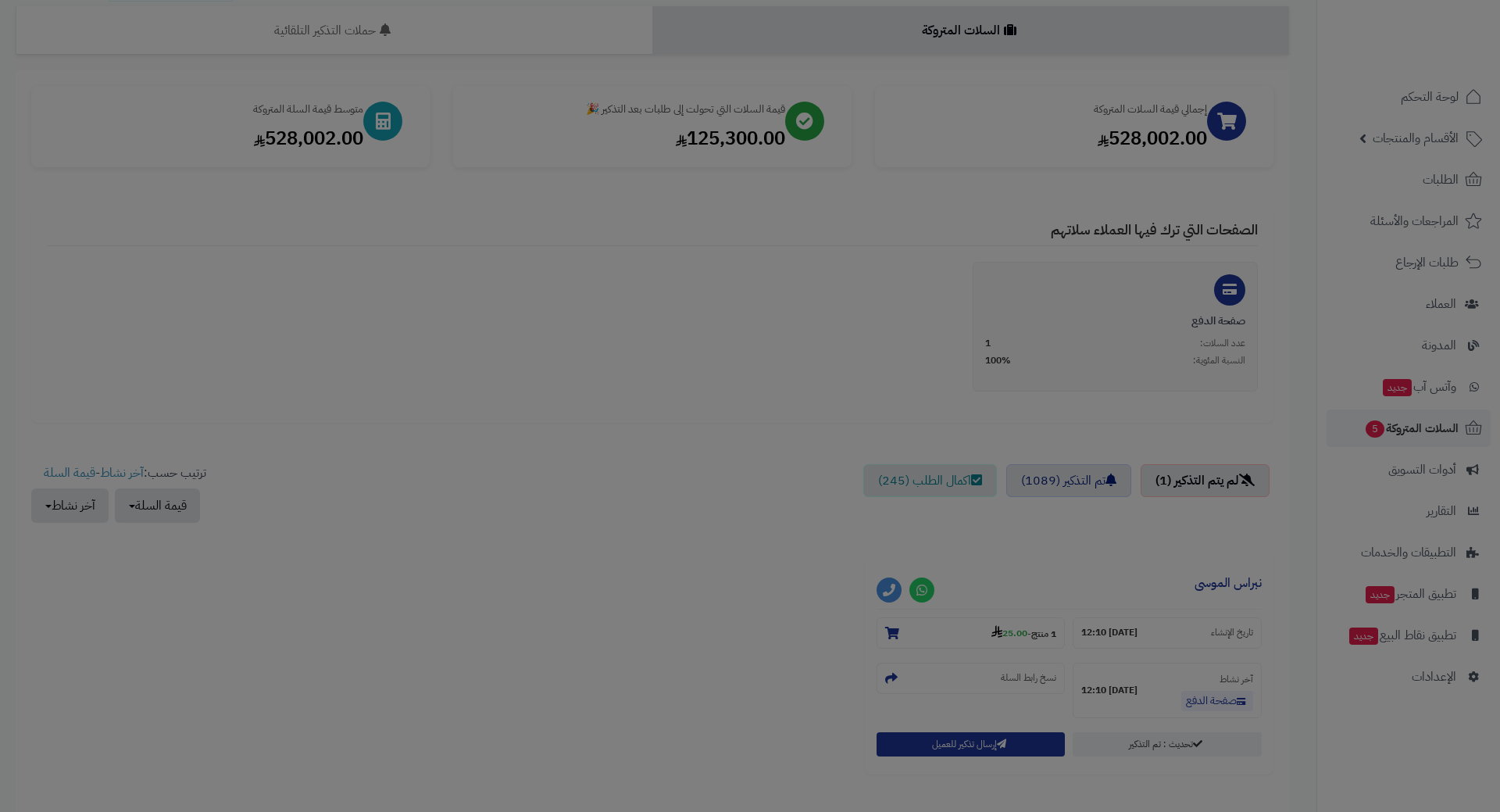
scroll to position [209, 0]
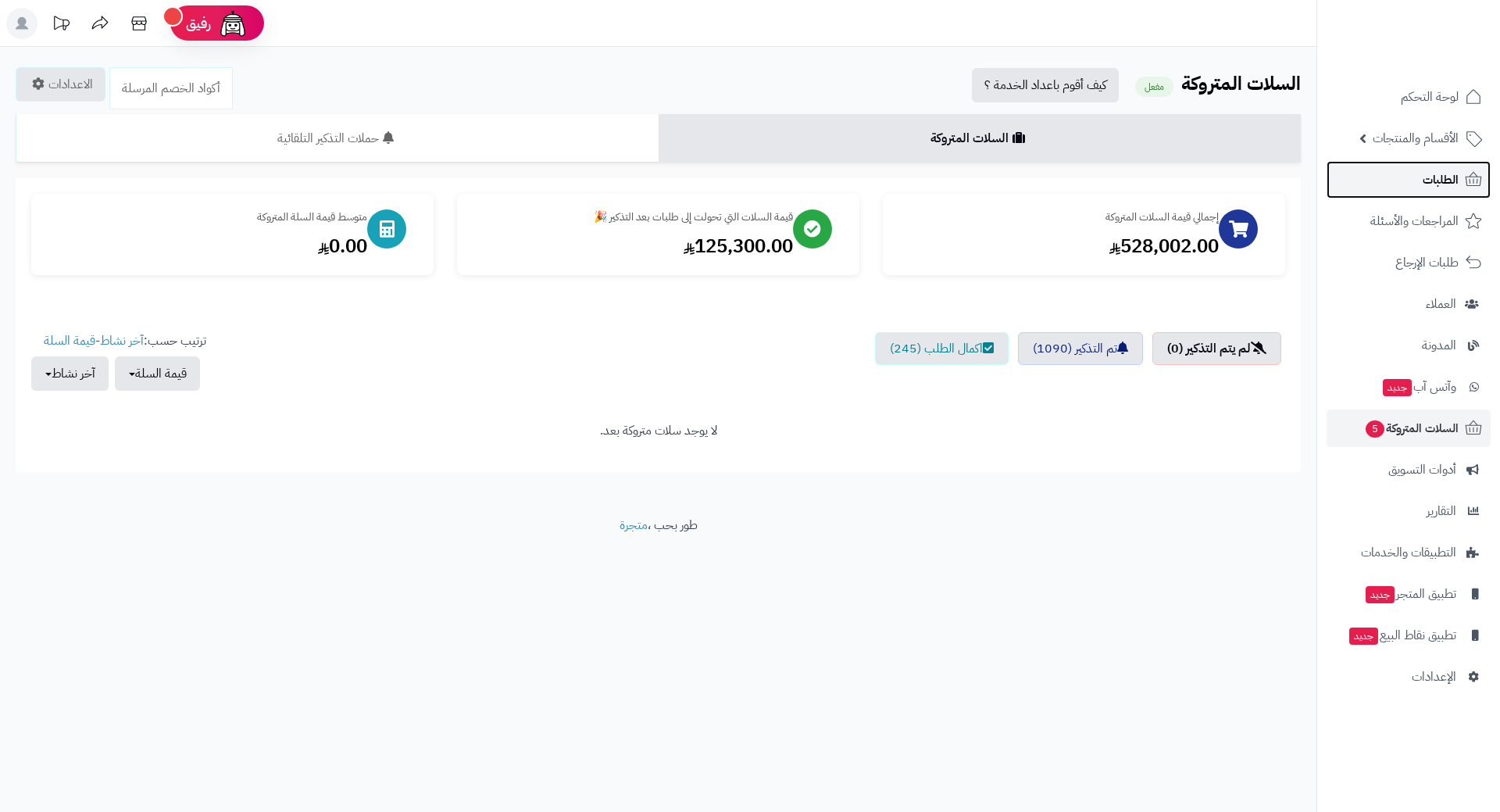
click at [1436, 185] on span "الطلبات" at bounding box center [1440, 180] width 36 height 22
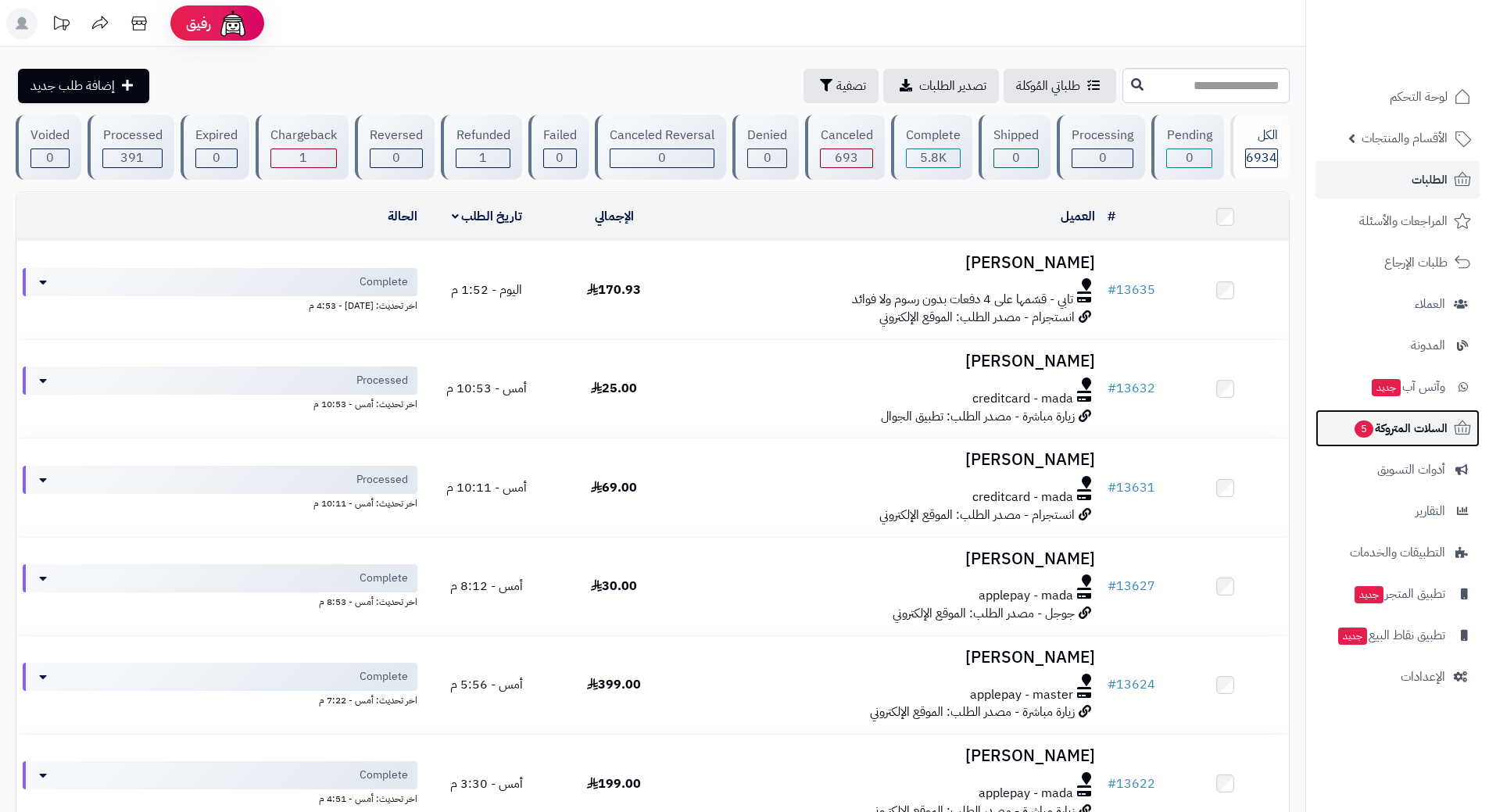
click at [1386, 412] on link "السلات المتروكة 5" at bounding box center [1398, 428] width 164 height 37
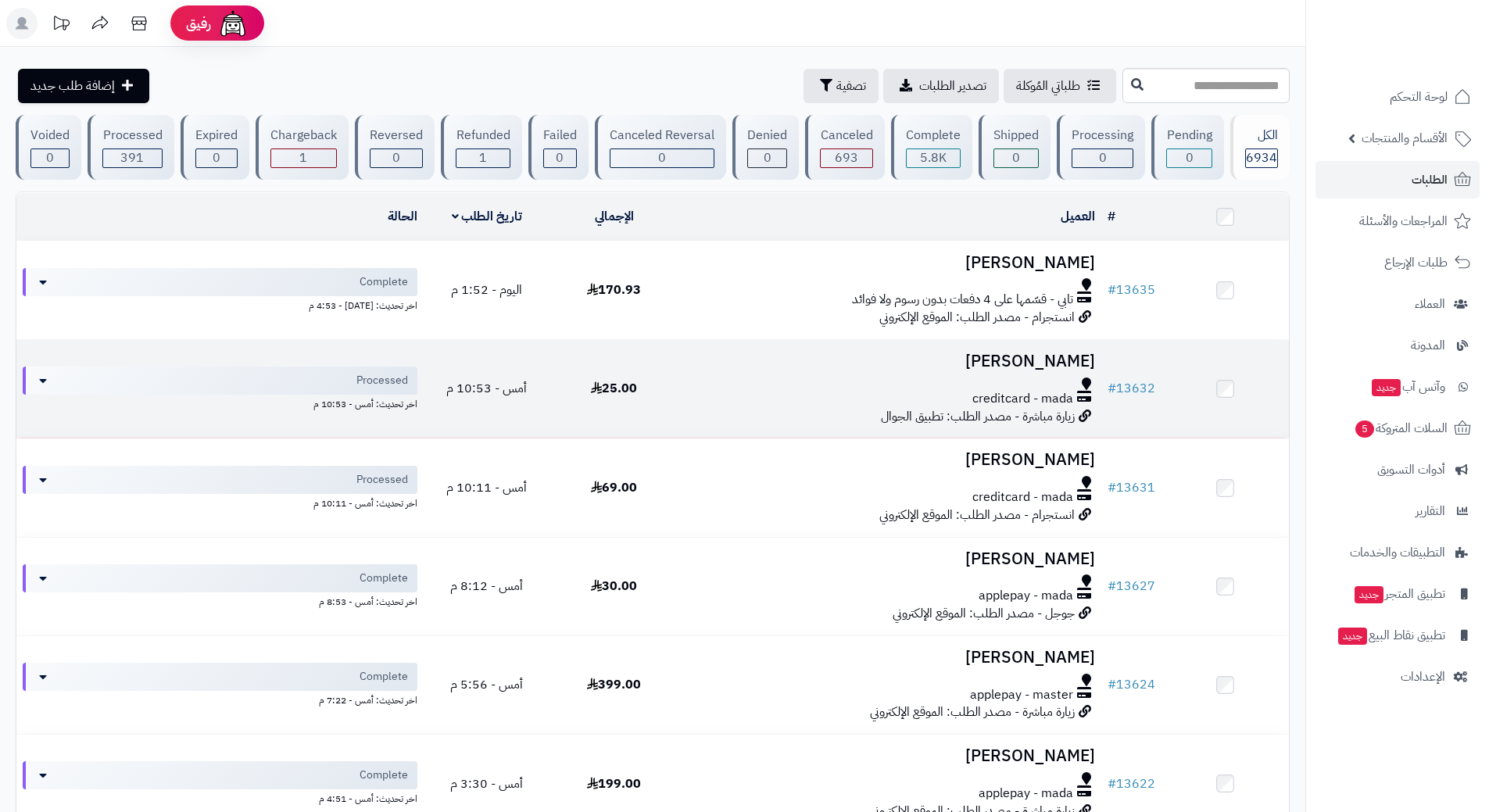
click at [715, 373] on td "[PERSON_NAME] creditcard - mada زيارة مباشرة - مصدر الطلب: تطبيق الجوال" at bounding box center [889, 389] width 424 height 98
click at [731, 379] on div at bounding box center [889, 383] width 411 height 12
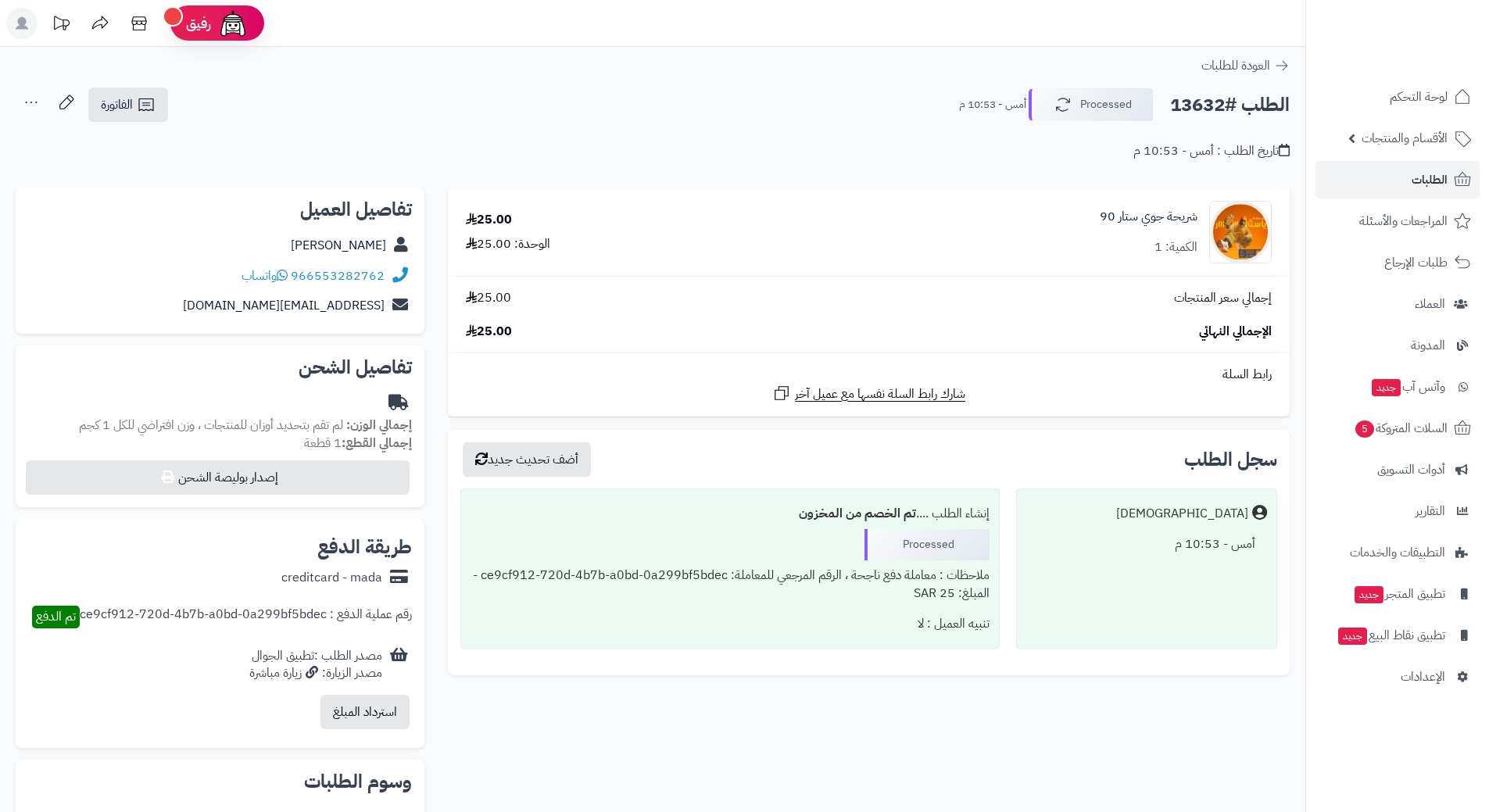
click at [1228, 104] on h2 "الطلب #13632" at bounding box center [1230, 105] width 119 height 32
copy div "الطلب #13632 Processed"
click at [278, 274] on span "واتساب" at bounding box center [265, 276] width 46 height 19
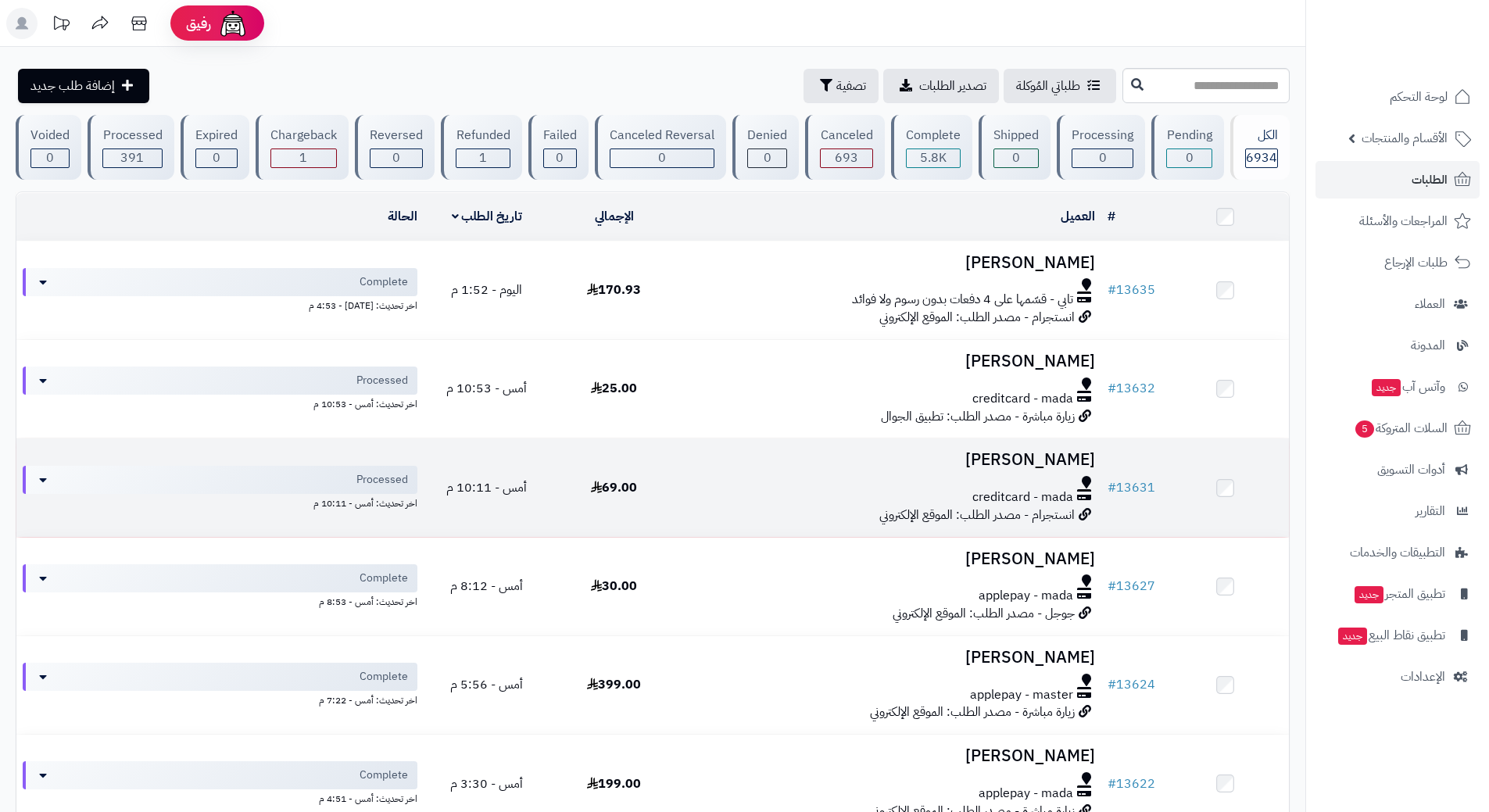
click at [687, 491] on div "creditcard - mada" at bounding box center [889, 497] width 411 height 18
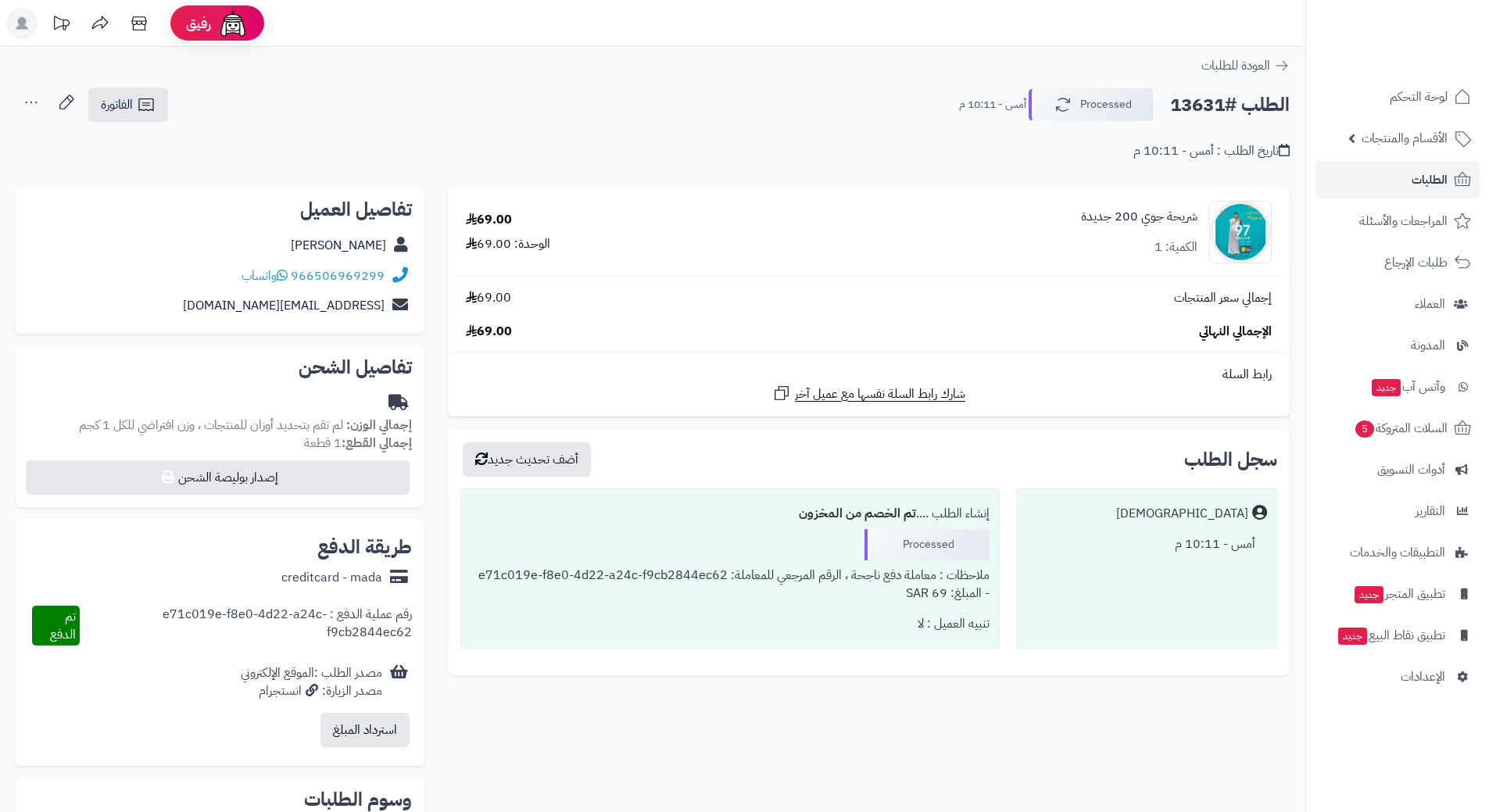
click at [1240, 109] on h2 "الطلب #13631" at bounding box center [1230, 105] width 119 height 32
copy div "الطلب #13631 Processed"
click at [287, 274] on icon at bounding box center [282, 275] width 11 height 12
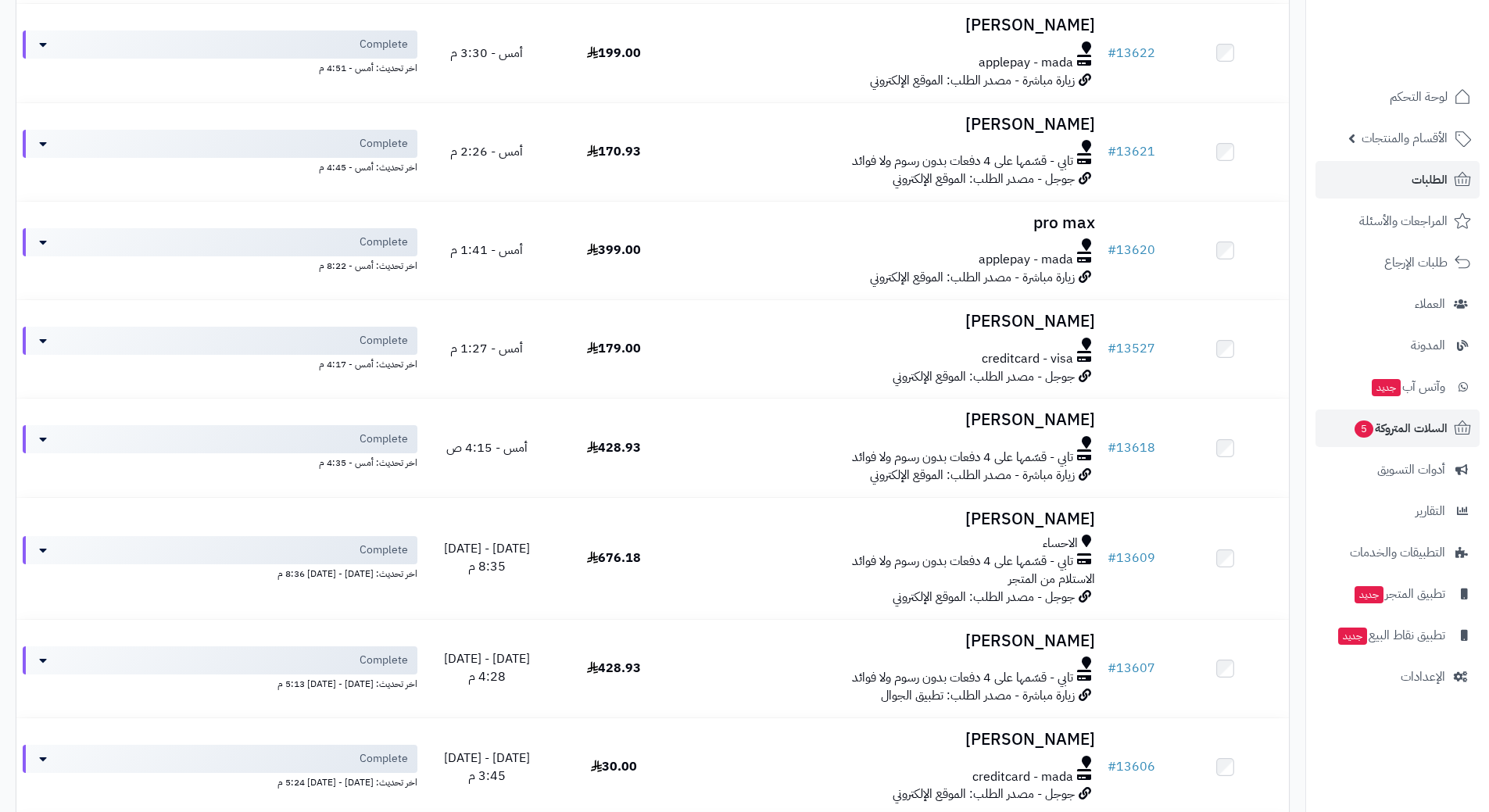
scroll to position [680, 0]
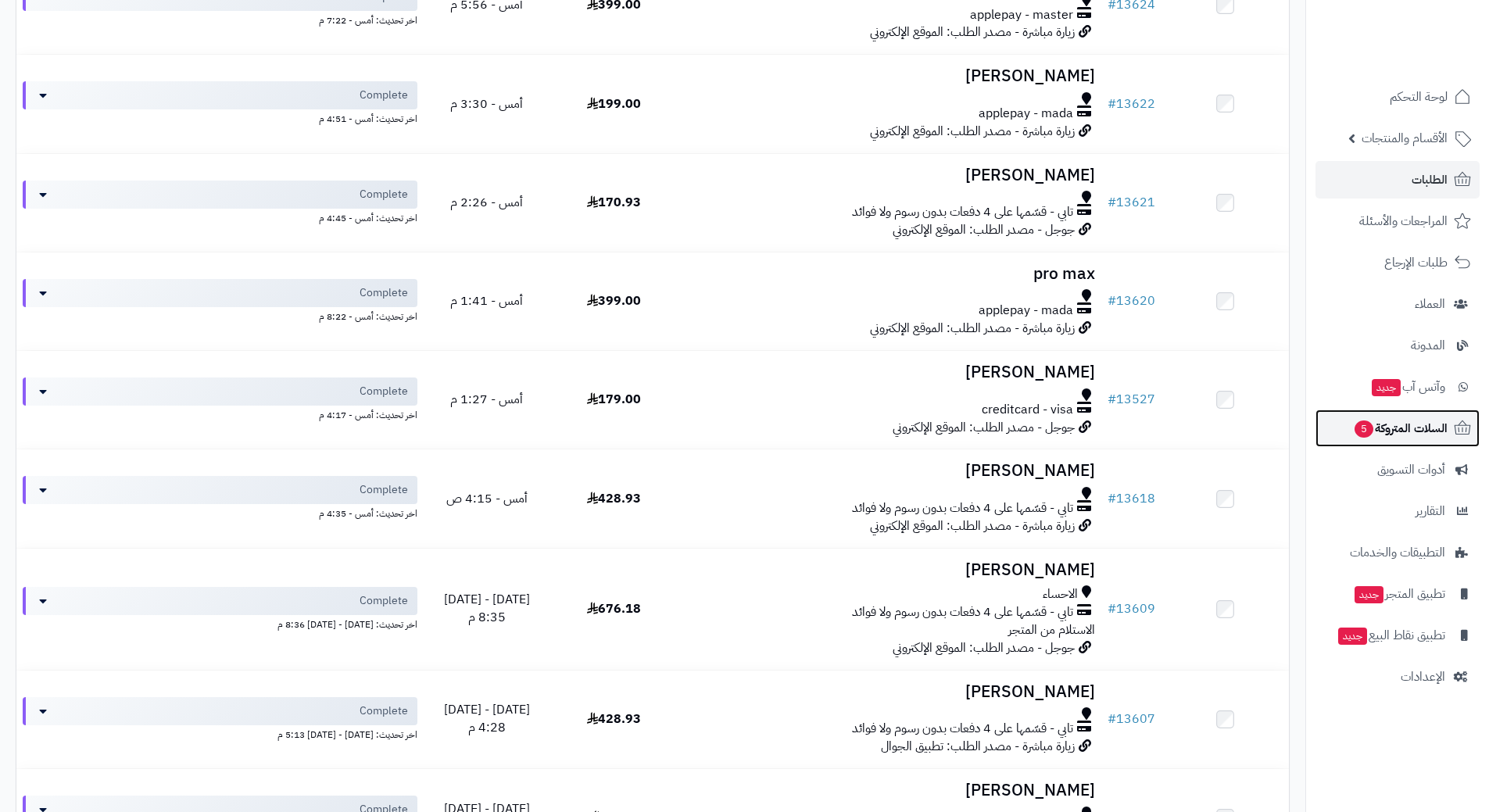
click at [1400, 430] on span "السلات المتروكة 5" at bounding box center [1400, 428] width 94 height 22
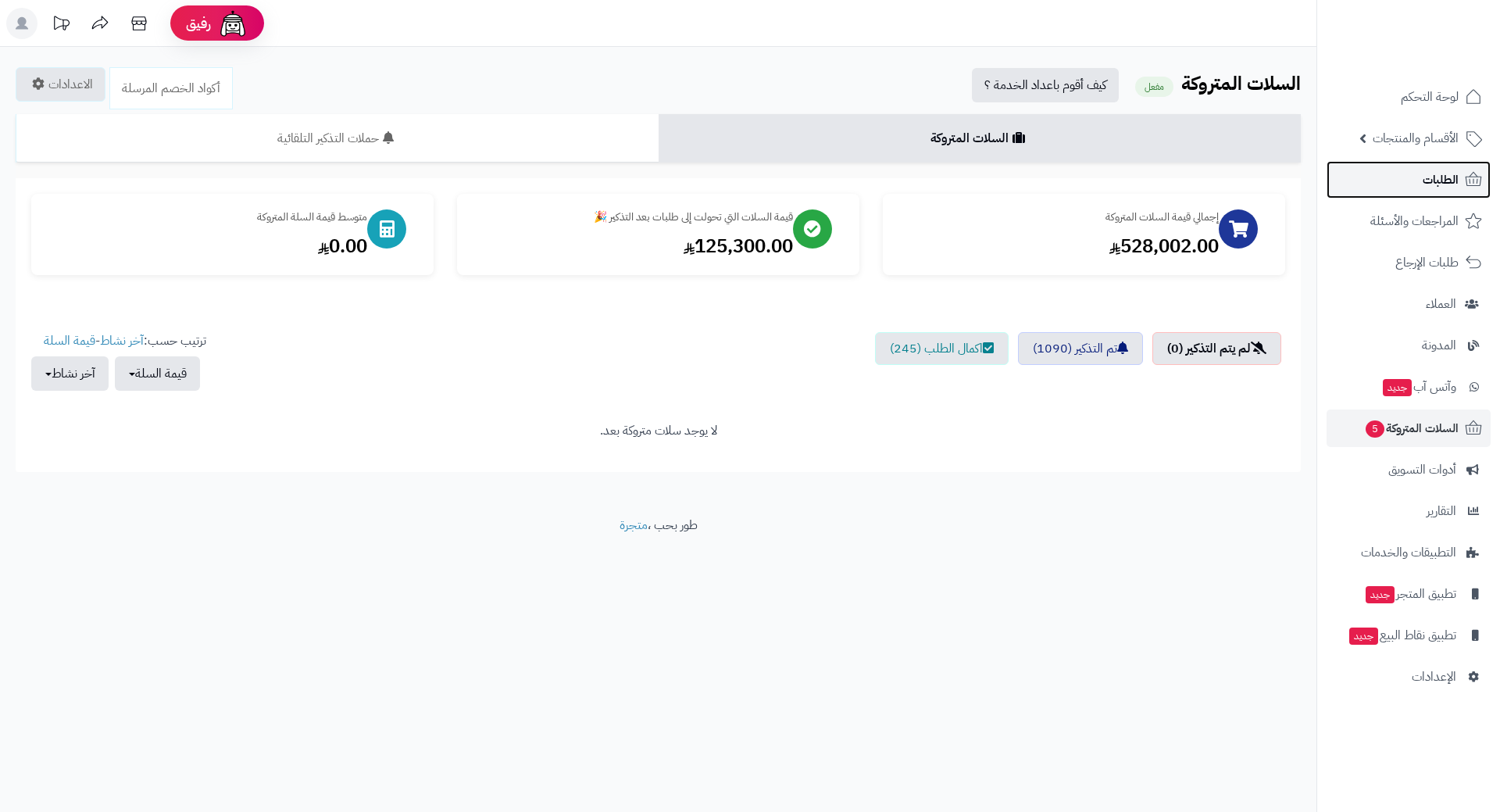
click at [1421, 164] on link "الطلبات" at bounding box center [1409, 179] width 164 height 37
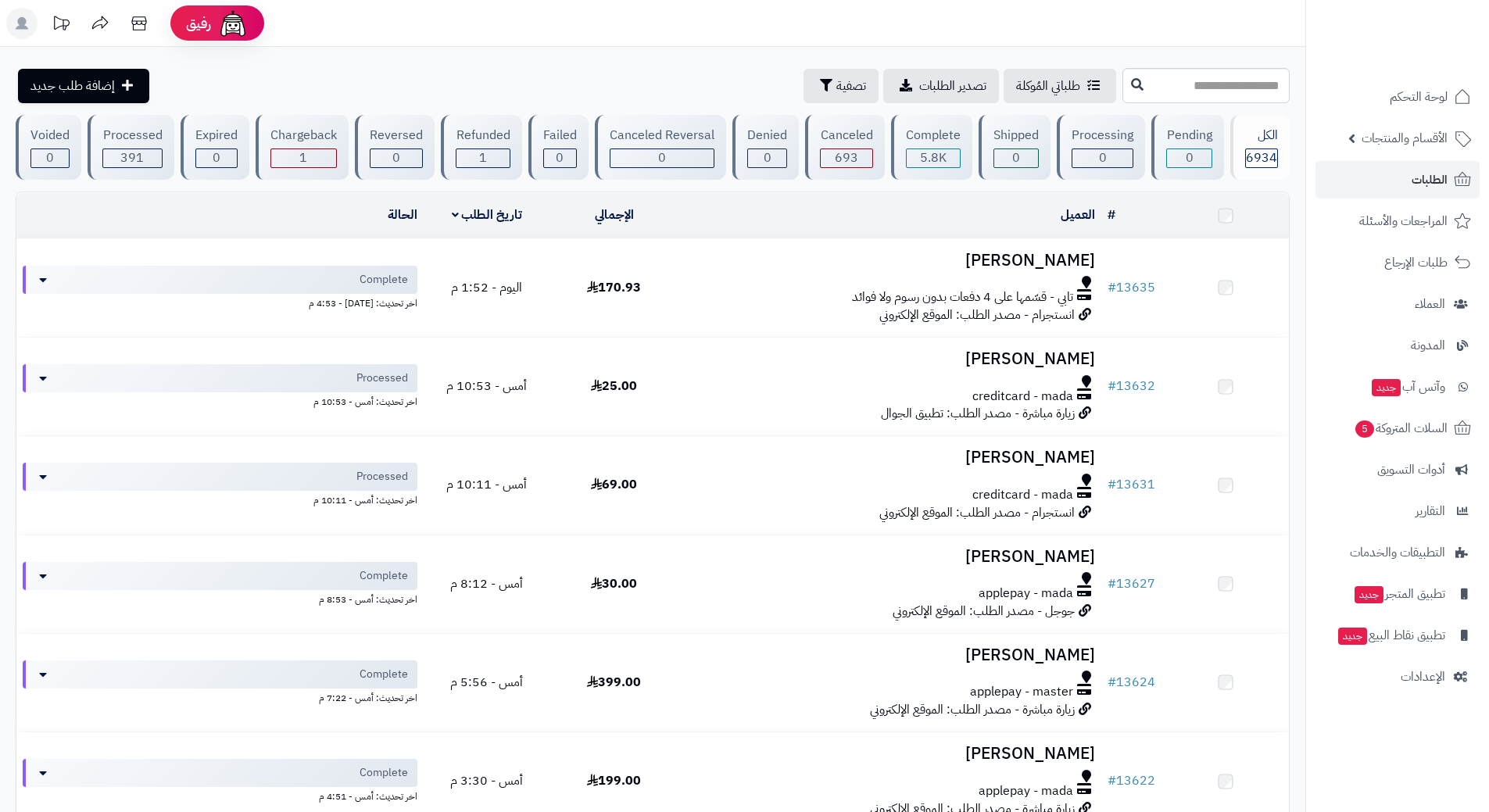
click at [1421, 164] on link "الطلبات" at bounding box center [1398, 179] width 164 height 37
click at [1366, 175] on link "الطلبات" at bounding box center [1398, 179] width 164 height 37
click at [1368, 168] on link "الطلبات" at bounding box center [1398, 179] width 164 height 37
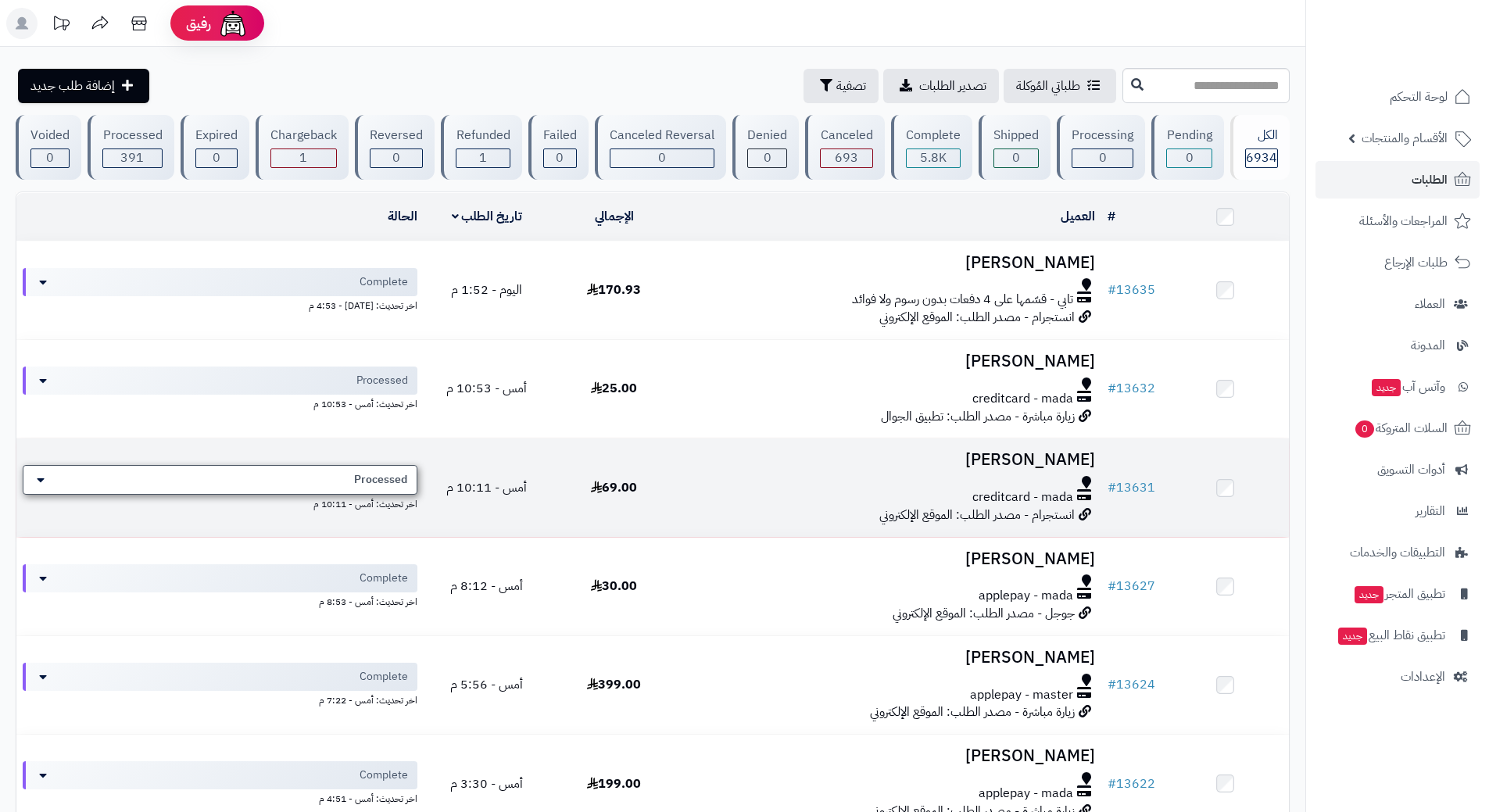
click at [377, 479] on span "Processed" at bounding box center [381, 479] width 53 height 16
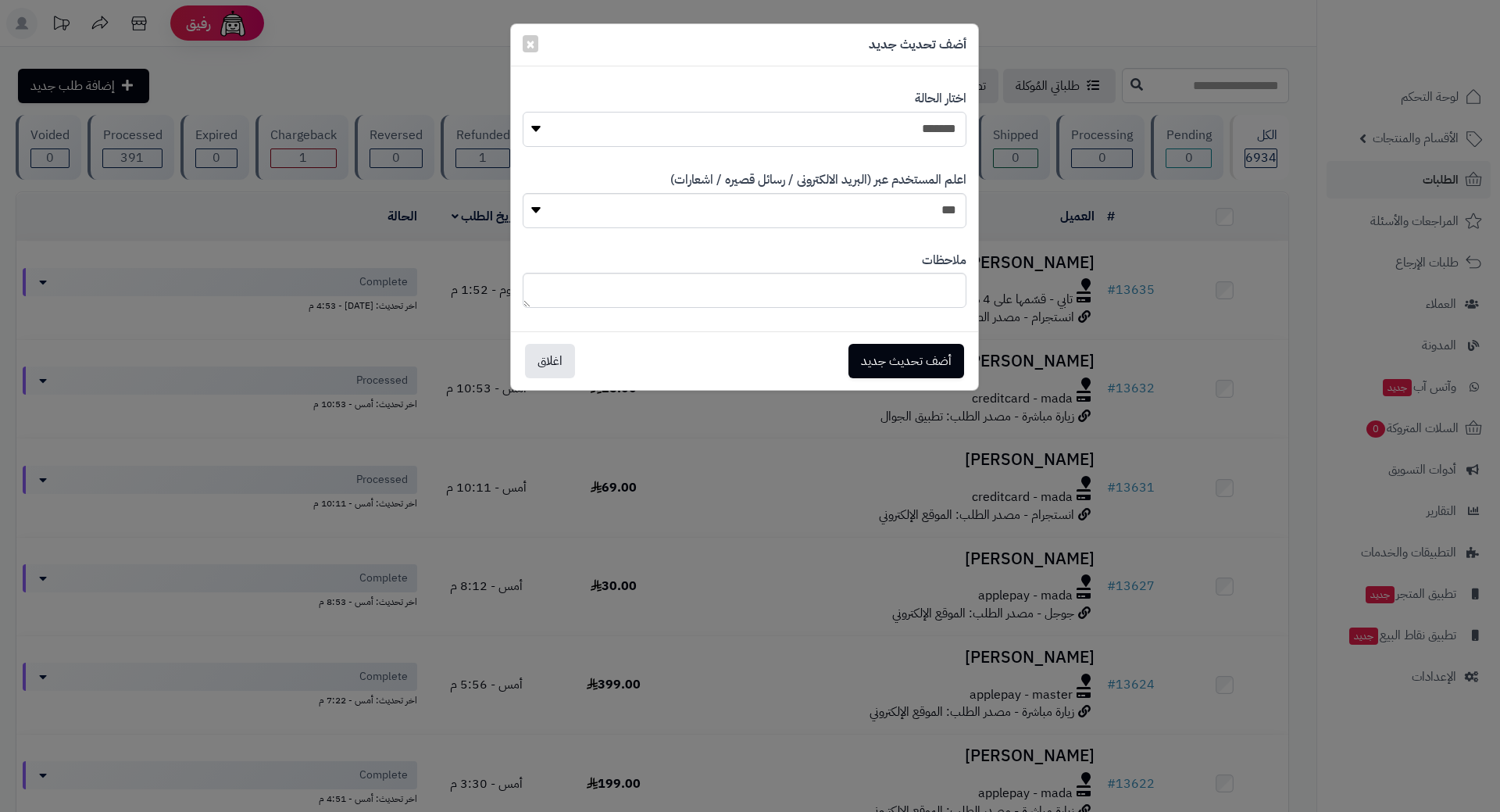
click at [926, 135] on select "**********" at bounding box center [744, 129] width 444 height 35
select select "*"
click at [522, 112] on select "**********" at bounding box center [744, 129] width 444 height 35
click at [893, 355] on button "أضف تحديث جديد" at bounding box center [906, 360] width 116 height 35
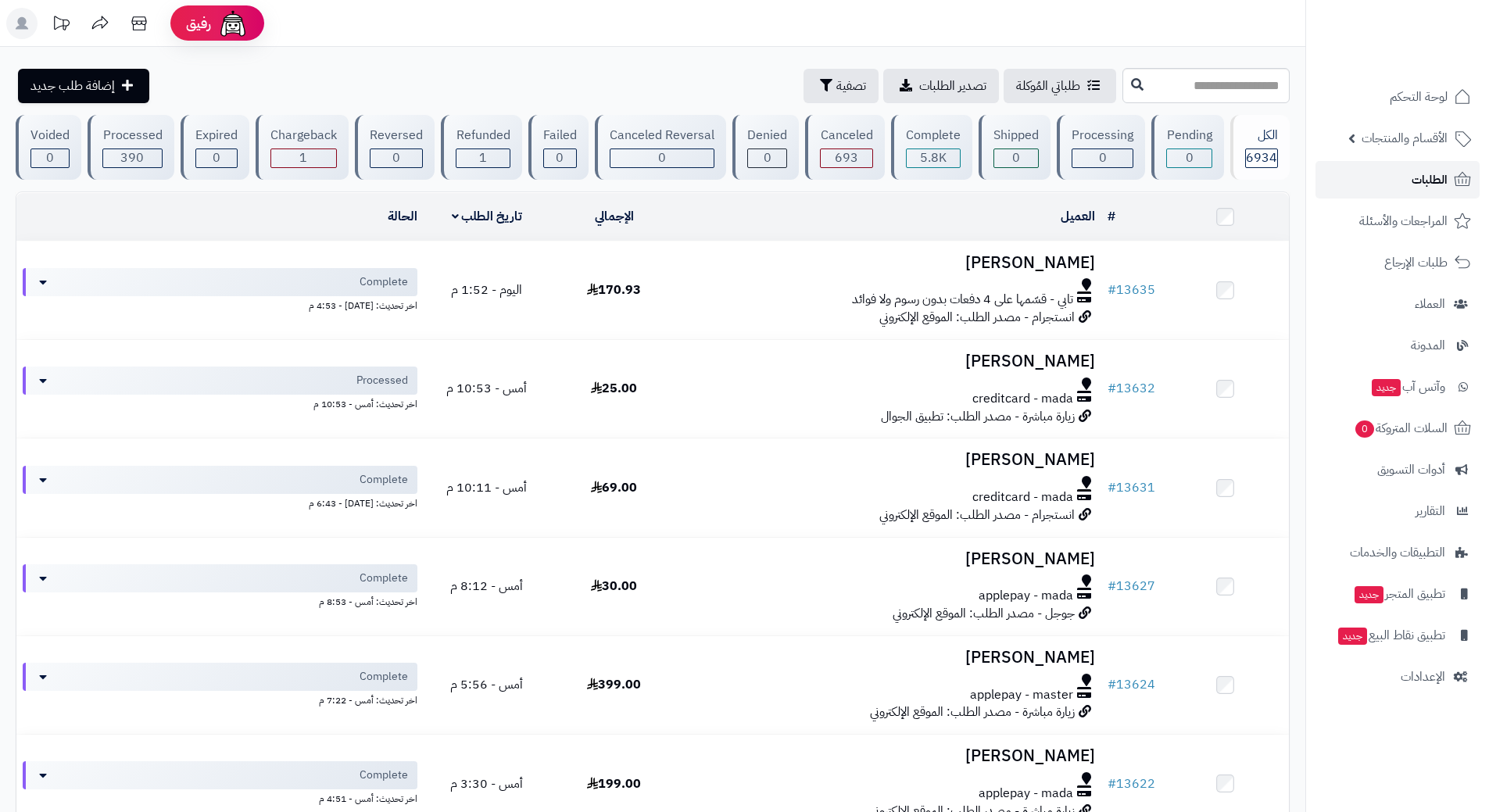
click at [1342, 171] on link "الطلبات" at bounding box center [1398, 179] width 164 height 37
click at [1361, 184] on link "الطلبات" at bounding box center [1398, 179] width 164 height 37
click at [1405, 186] on link "الطلبات" at bounding box center [1398, 179] width 164 height 37
click at [1346, 178] on link "الطلبات" at bounding box center [1398, 179] width 164 height 37
click at [1122, 77] on input "text" at bounding box center [1206, 85] width 167 height 35
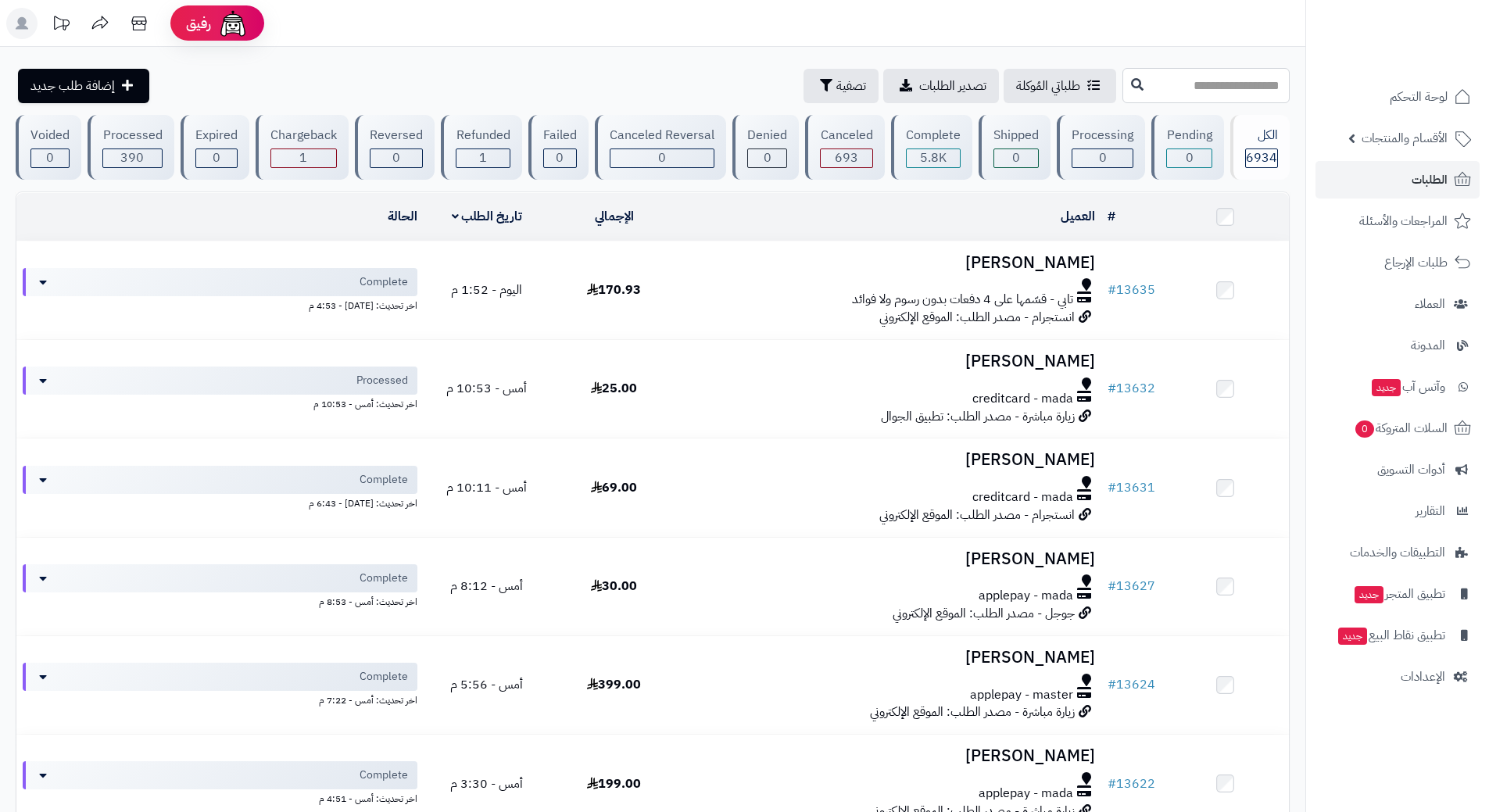
click at [1122, 89] on input "text" at bounding box center [1206, 85] width 167 height 35
click at [1122, 89] on input "text" at bounding box center [1206, 85] width 167 height 35
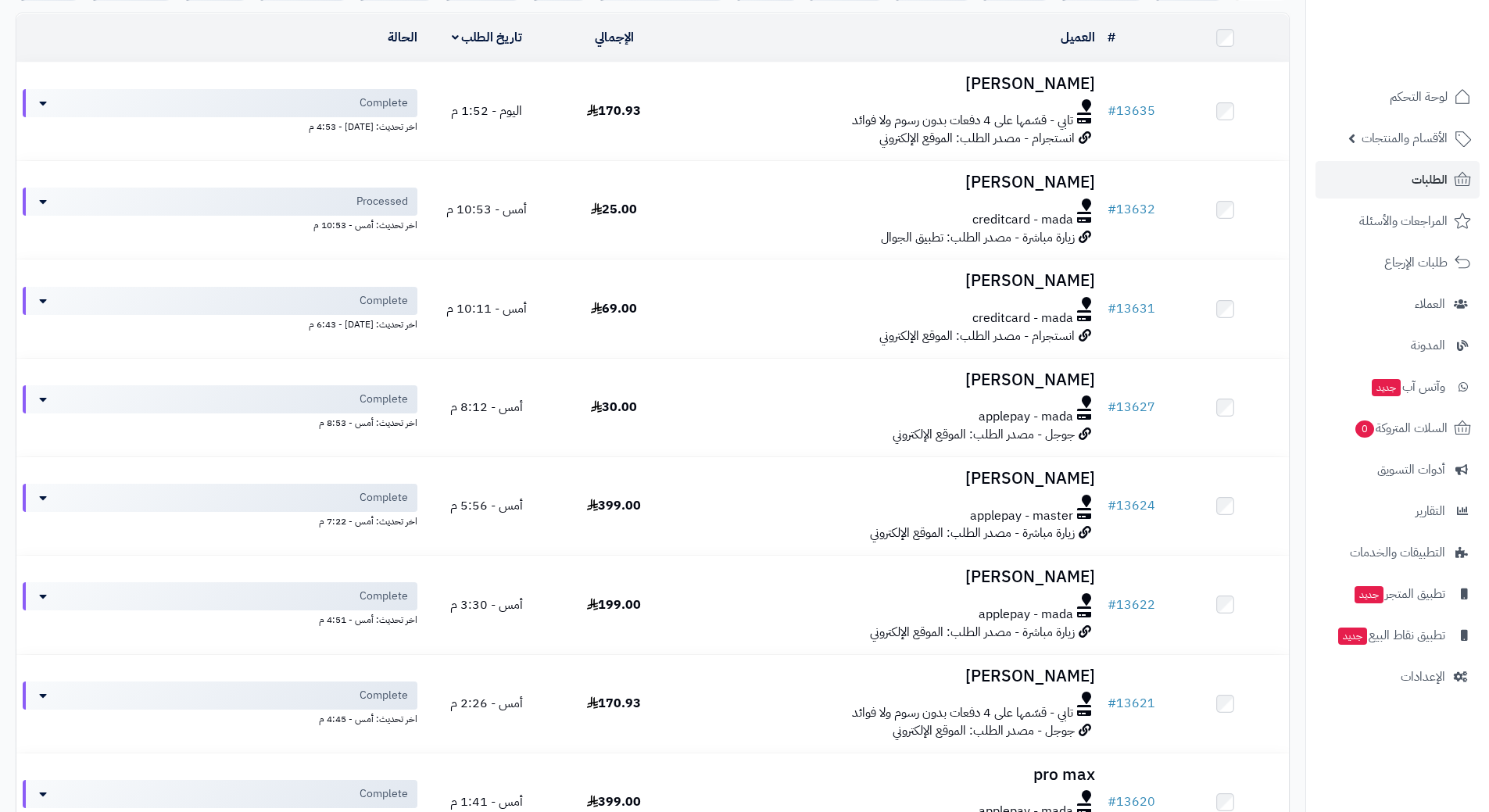
drag, startPoint x: 781, startPoint y: 825, endPoint x: 744, endPoint y: 843, distance: 41.1
click at [744, 633] on html "رفيق ! الطلبات معالجة مكتمل إرجاع المنتجات العملاء المتواجدون الان 9237 عملاء م…" at bounding box center [744, 227] width 1489 height 812
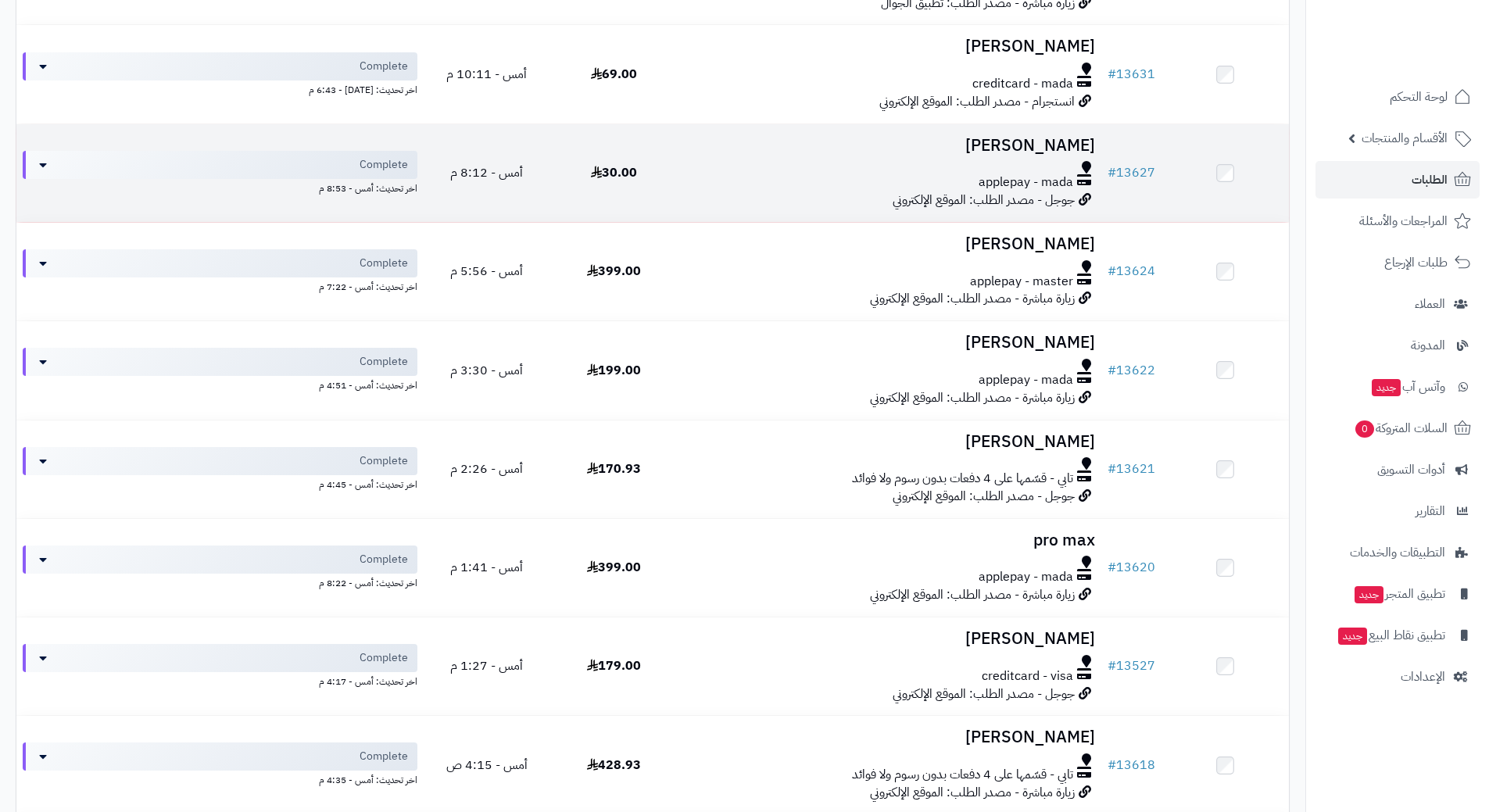
click at [768, 219] on td "سهير عبدالناصر applepay - mada جوجل - مصدر الطلب: الموقع الإلكتروني" at bounding box center [889, 173] width 424 height 98
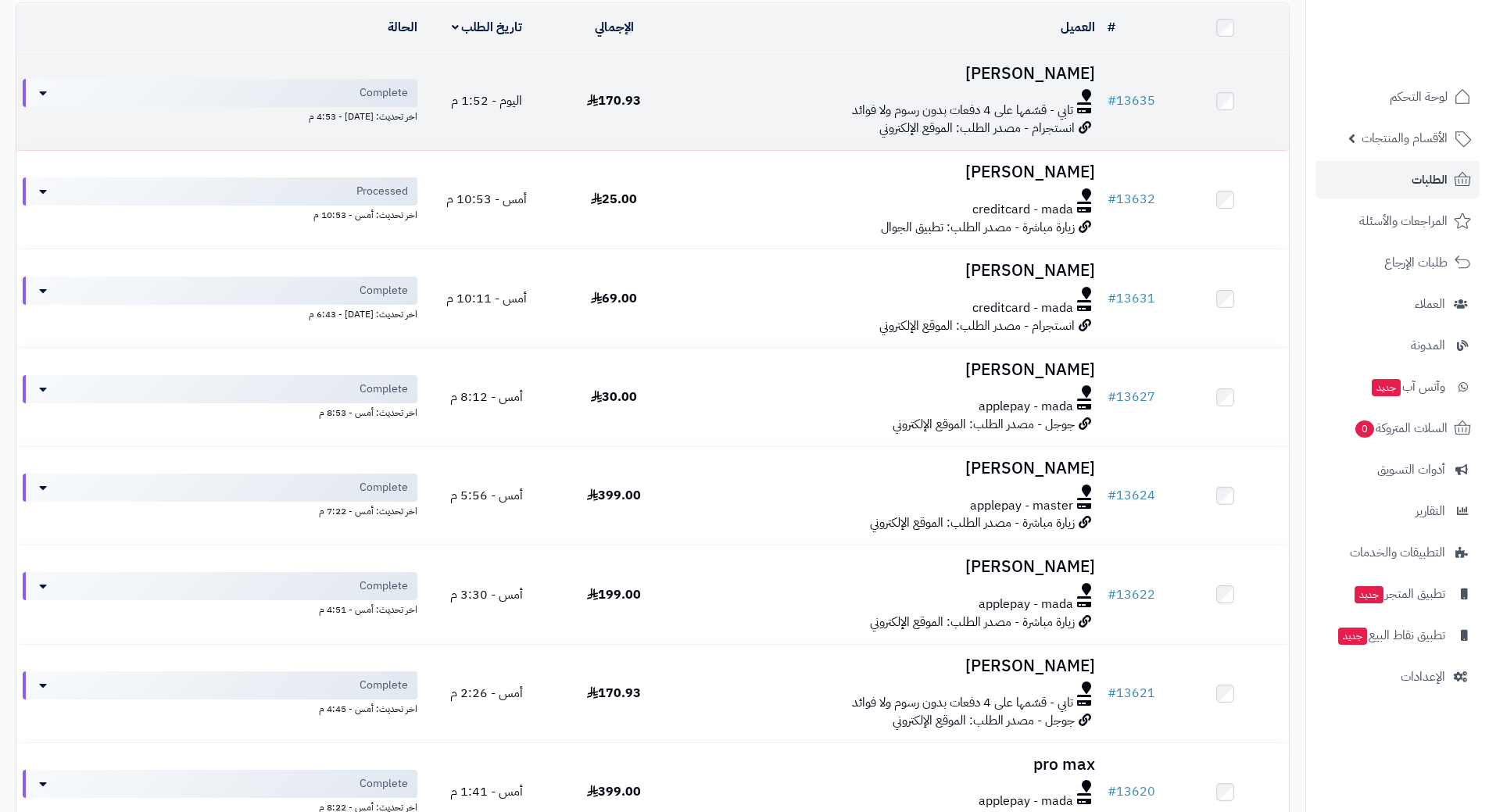
scroll to position [0, 0]
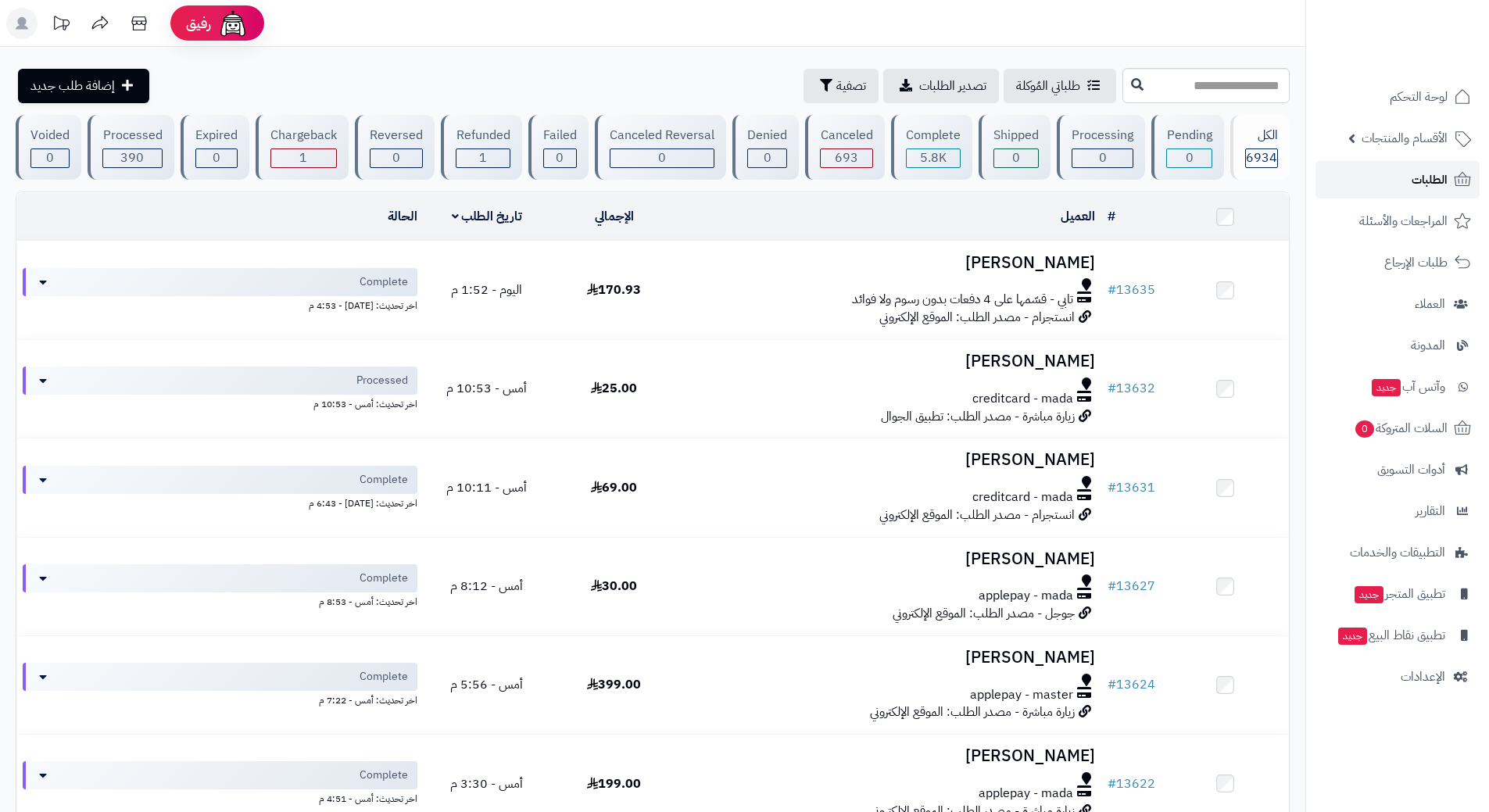
click at [1374, 177] on link "الطلبات" at bounding box center [1398, 179] width 164 height 37
click at [1360, 187] on link "الطلبات" at bounding box center [1398, 179] width 164 height 37
click at [1361, 186] on link "الطلبات" at bounding box center [1398, 179] width 164 height 37
click at [1371, 175] on link "الطلبات" at bounding box center [1398, 179] width 164 height 37
drag, startPoint x: 1375, startPoint y: 155, endPoint x: 1370, endPoint y: 185, distance: 30.4
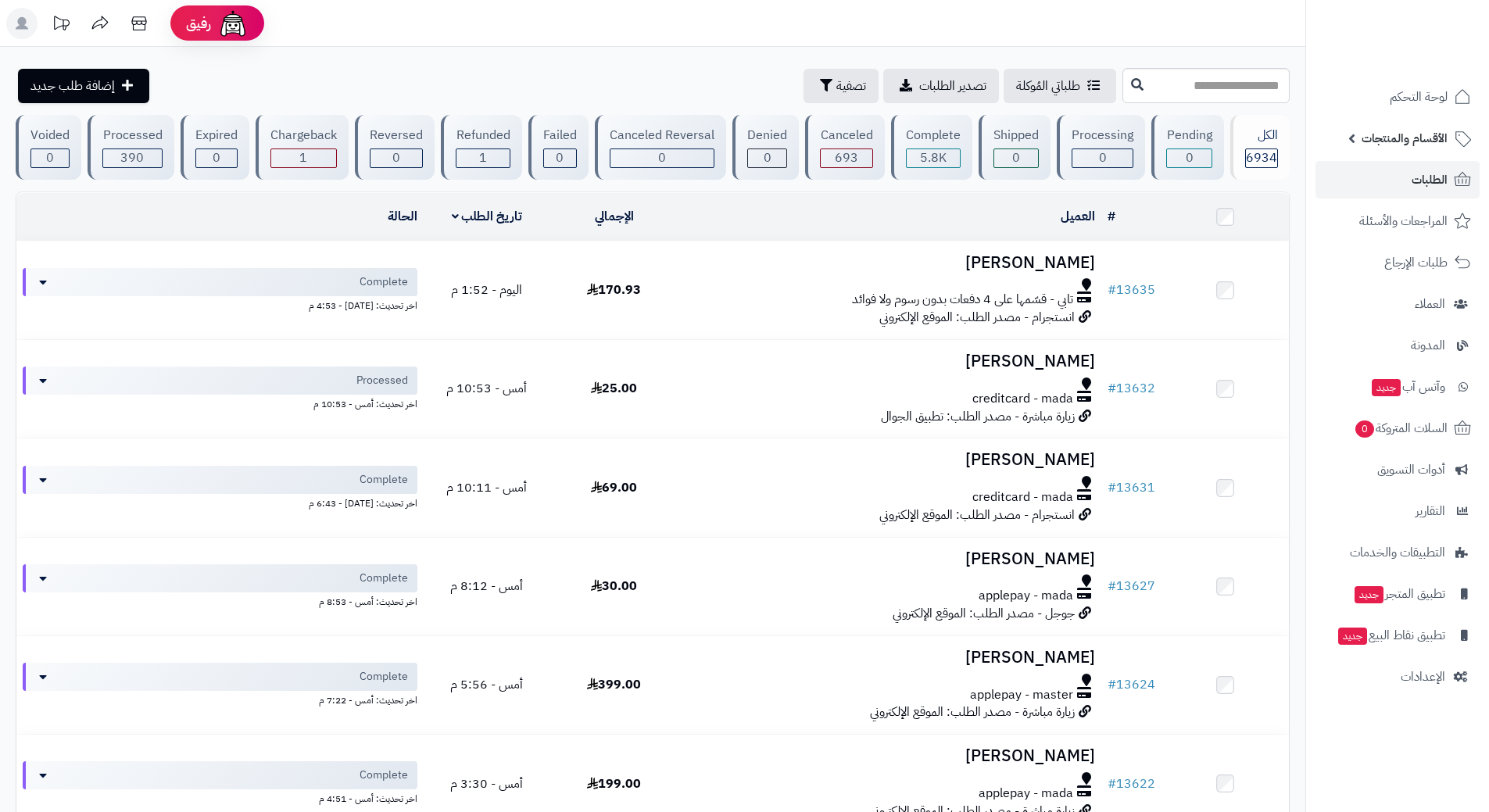
click at [1374, 155] on link "الأقسام والمنتجات" at bounding box center [1398, 137] width 164 height 37
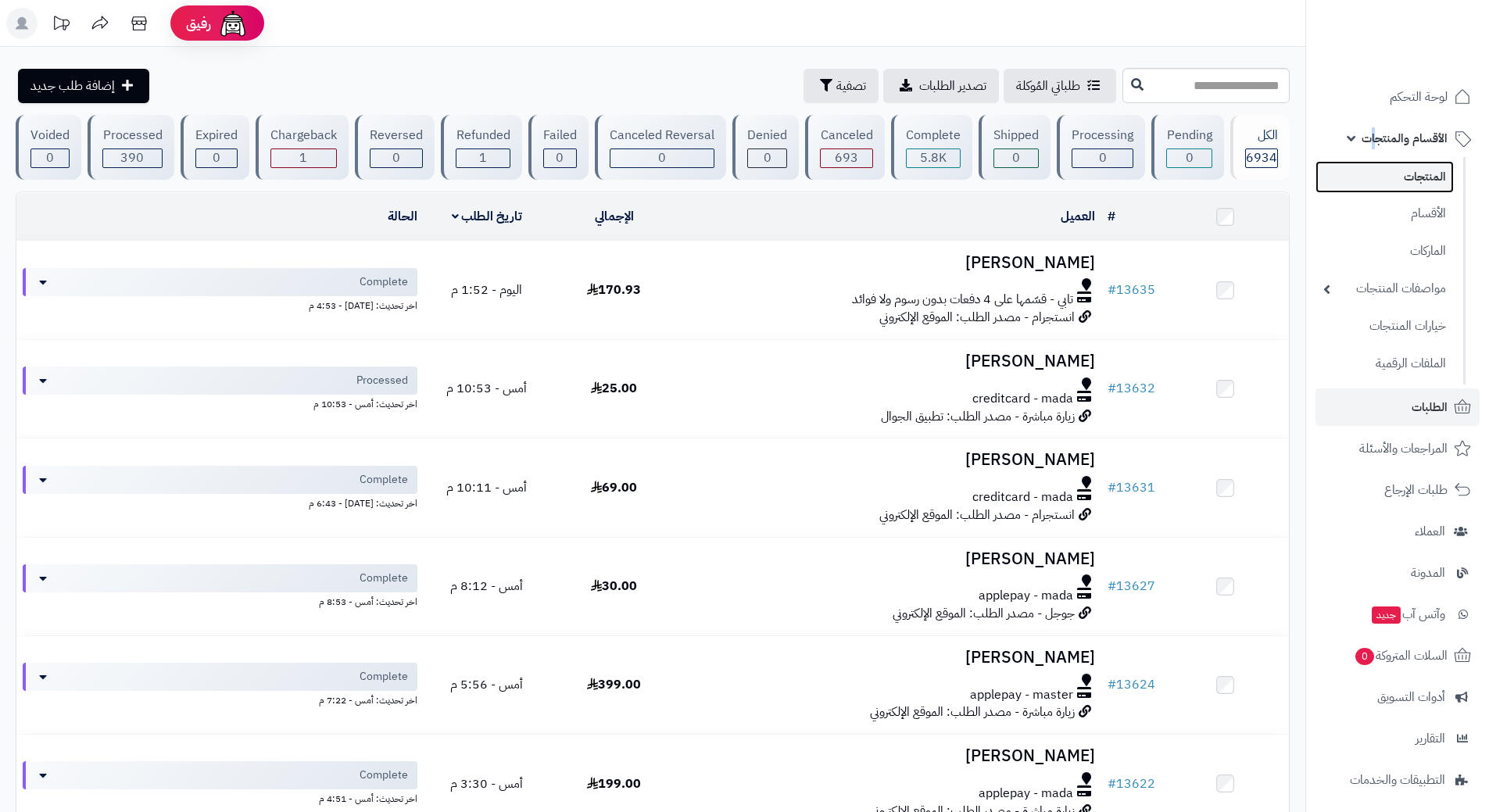
click at [1370, 186] on link "المنتجات" at bounding box center [1385, 176] width 138 height 32
click at [1345, 177] on link "المنتجات" at bounding box center [1385, 176] width 138 height 32
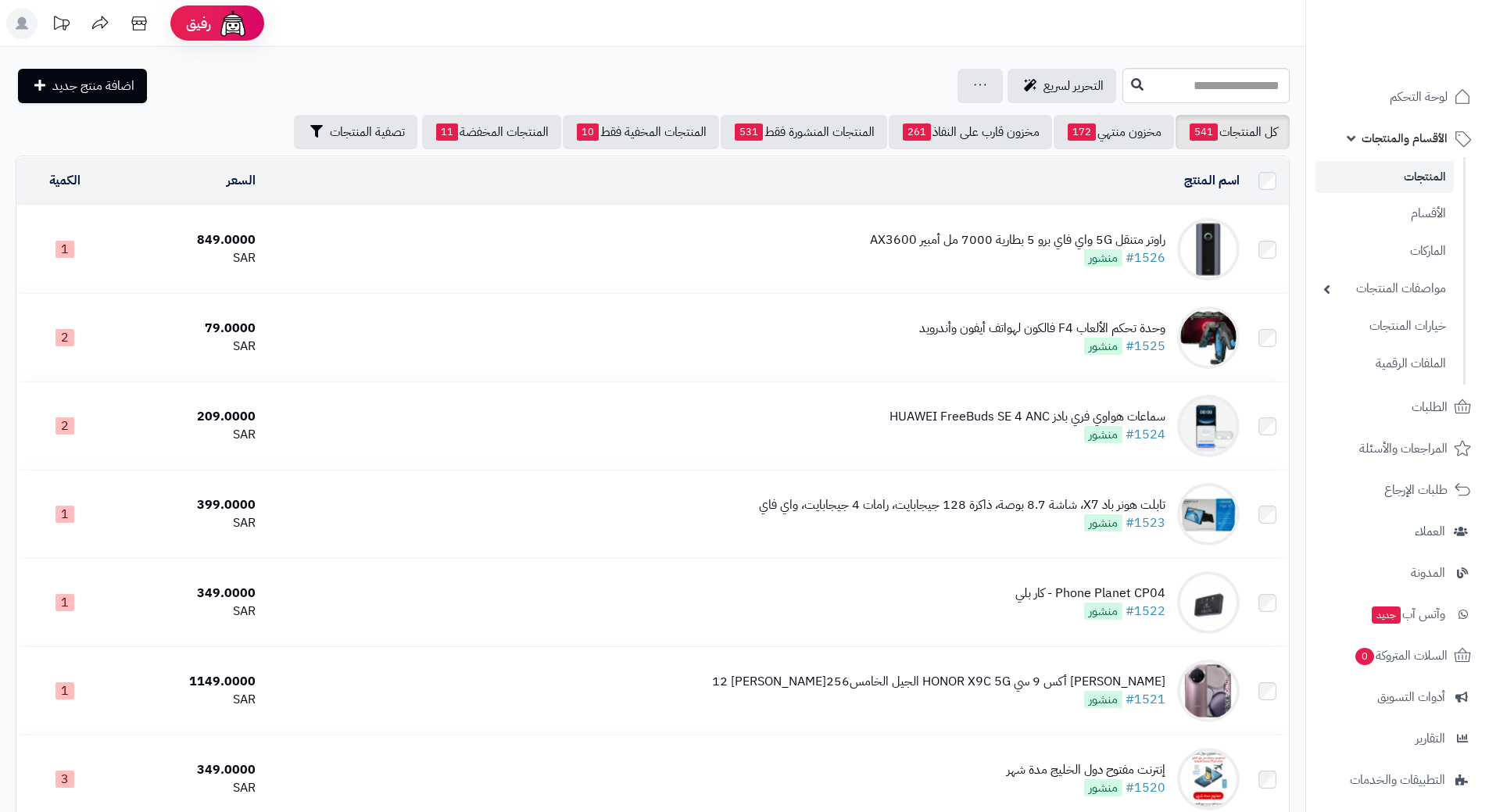
click at [1393, 127] on link "الأقسام والمنتجات" at bounding box center [1398, 137] width 164 height 37
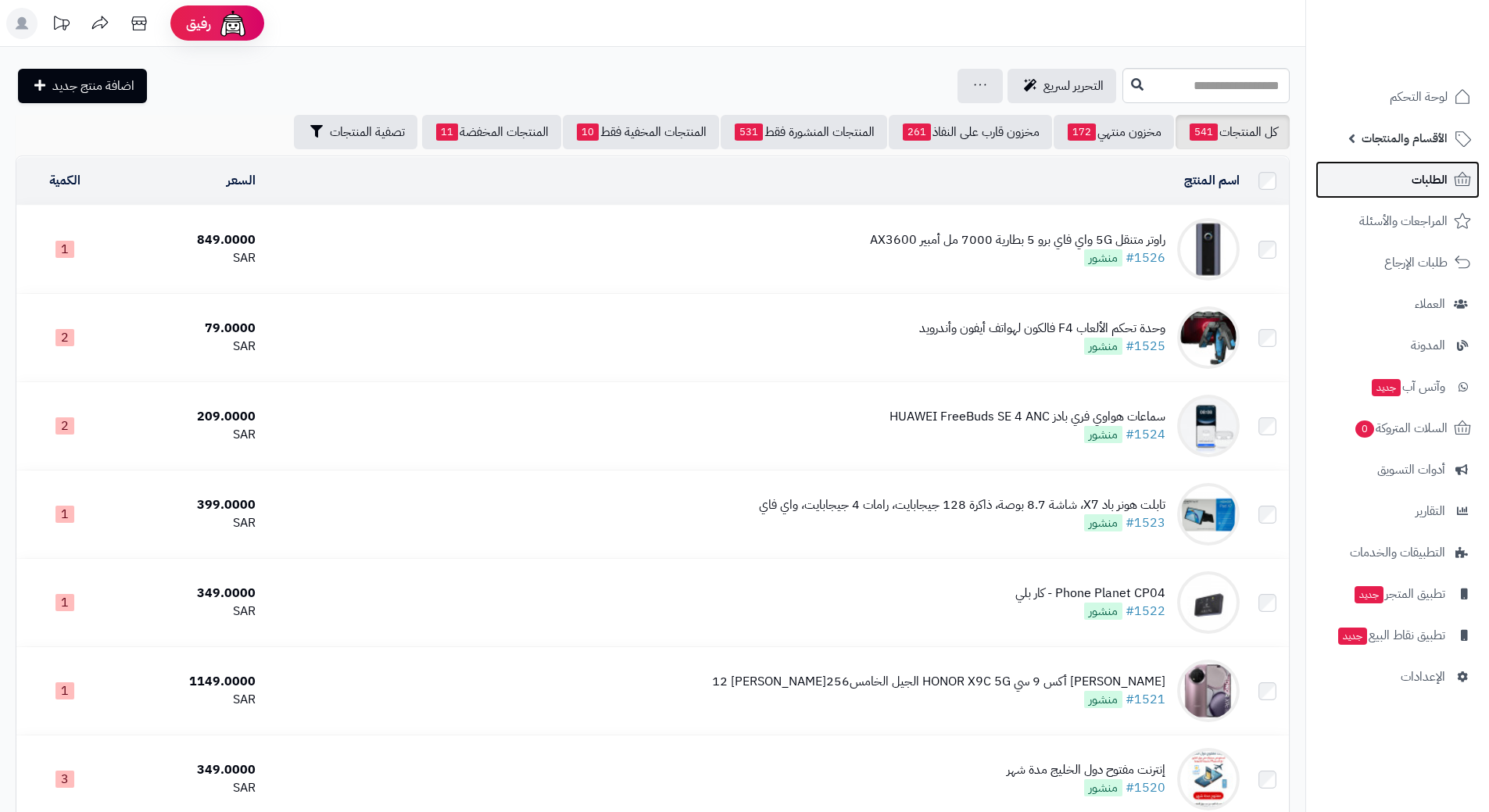
click at [1401, 176] on link "الطلبات" at bounding box center [1398, 179] width 164 height 37
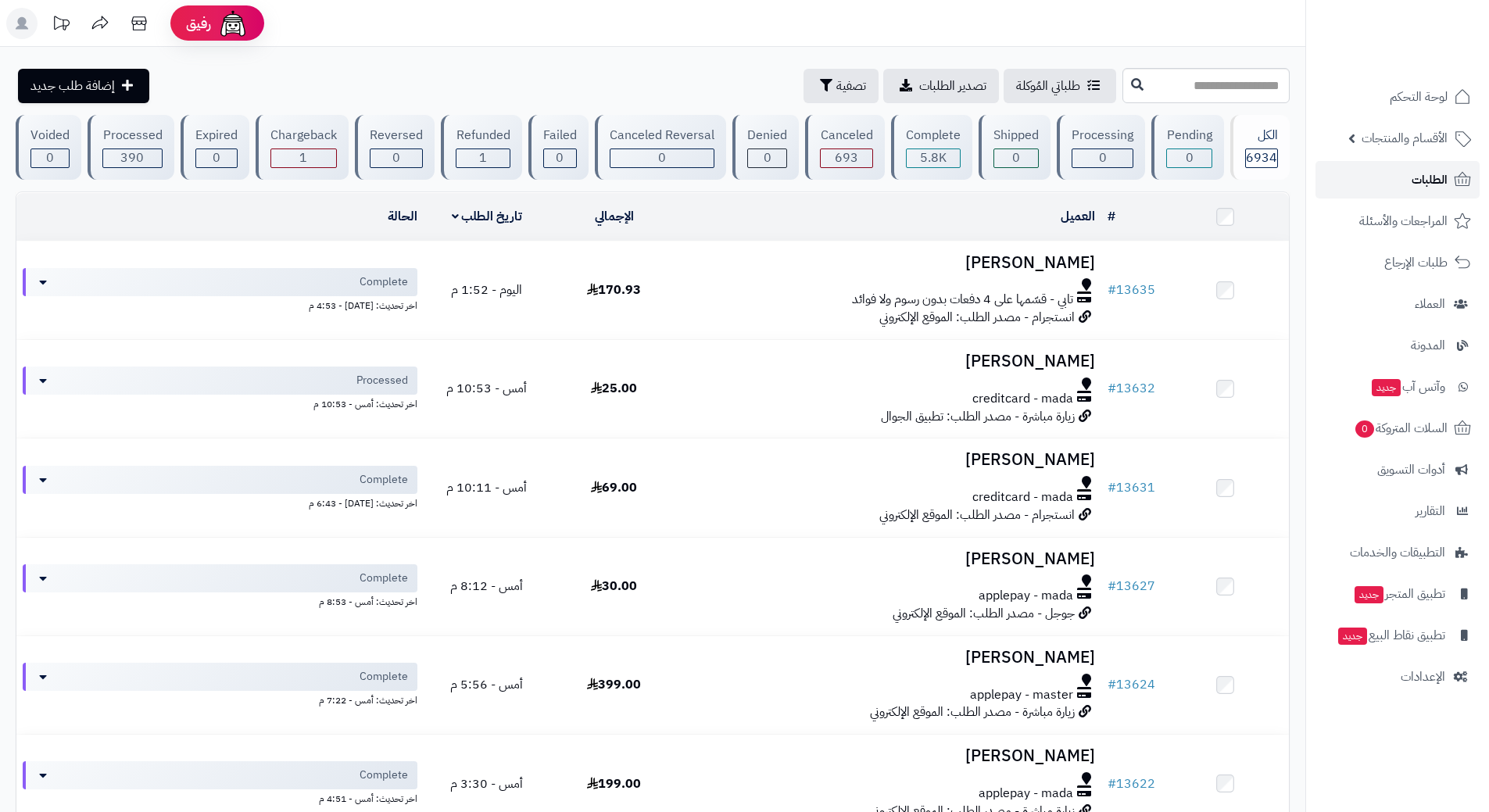
click at [1410, 177] on link "الطلبات" at bounding box center [1398, 179] width 164 height 37
click at [1390, 187] on link "الطلبات" at bounding box center [1398, 179] width 164 height 37
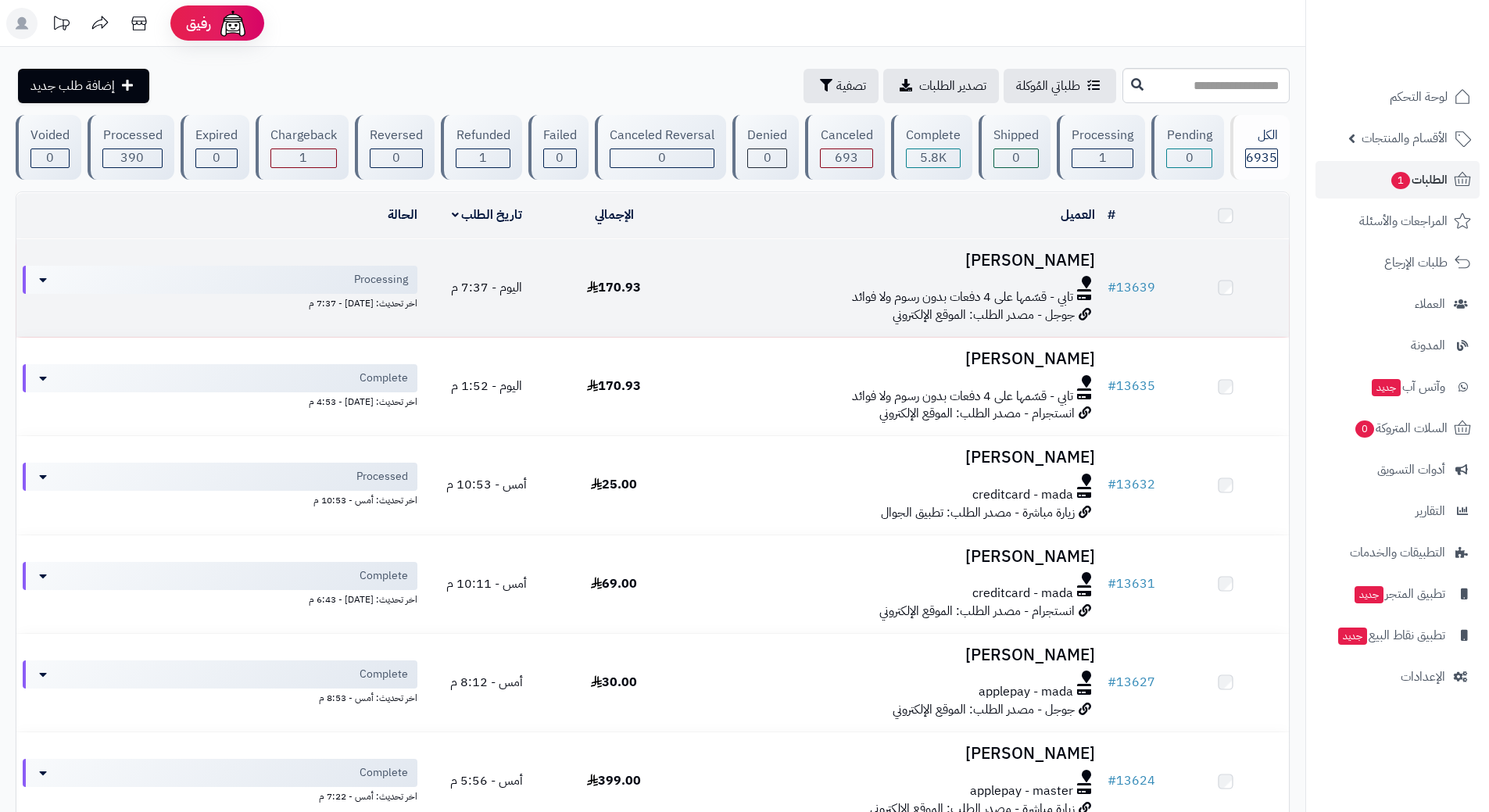
click at [726, 271] on td "[PERSON_NAME] تابي - قسّمها على 4 دفعات بدون رسوم ولا فوائد جوجل - مصدر الطلب: …" at bounding box center [889, 288] width 424 height 98
click at [725, 271] on td "[PERSON_NAME] تابي - قسّمها على 4 دفعات بدون رسوم ولا فوائد جوجل - مصدر الطلب: …" at bounding box center [889, 291] width 424 height 98
click at [724, 278] on div at bounding box center [889, 284] width 411 height 12
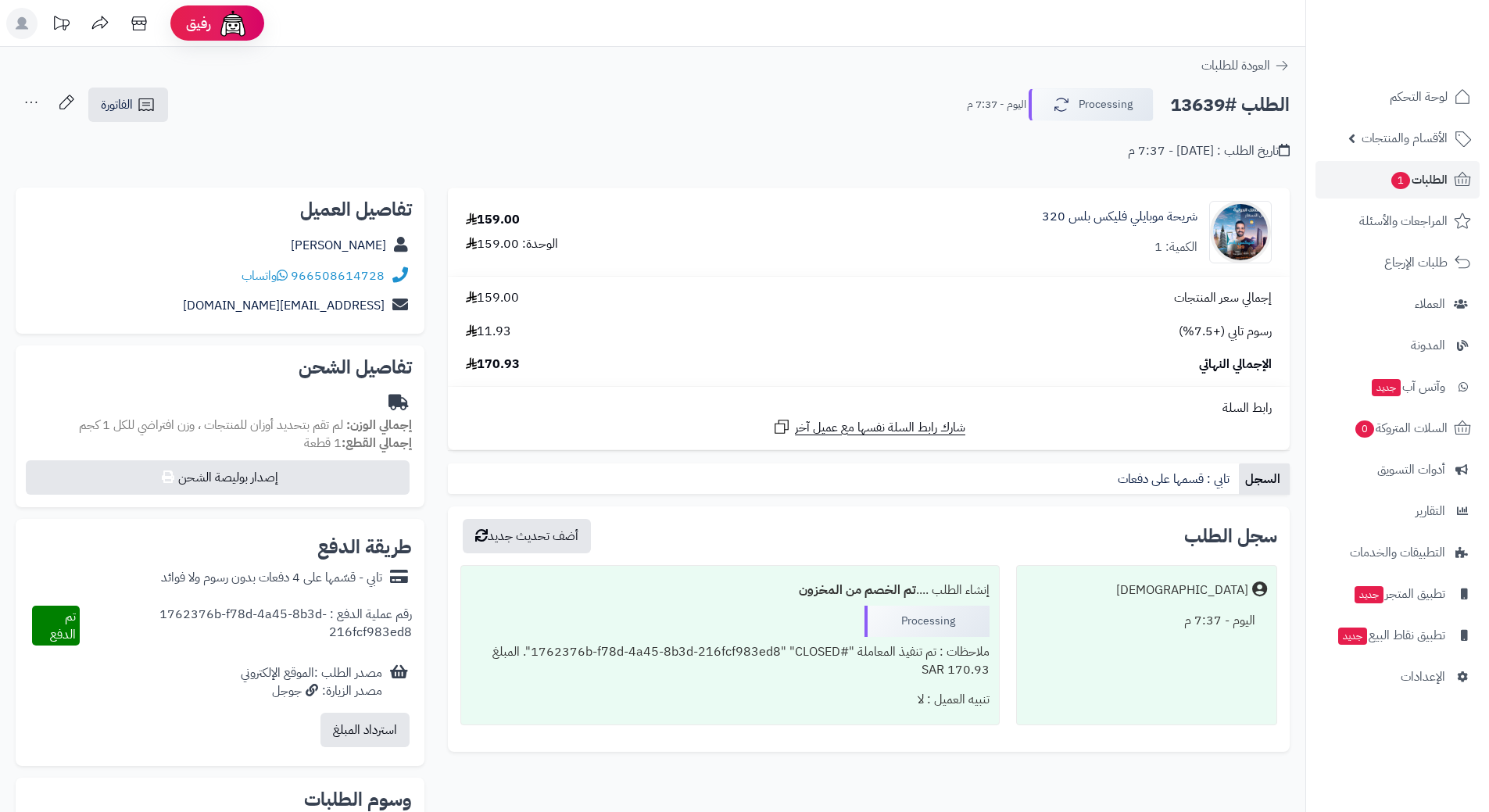
click at [1243, 108] on h2 "الطلب #13639" at bounding box center [1230, 105] width 119 height 32
copy div "الطلب #13639 Processing"
click at [287, 276] on icon at bounding box center [282, 275] width 11 height 12
